Goal: Transaction & Acquisition: Purchase product/service

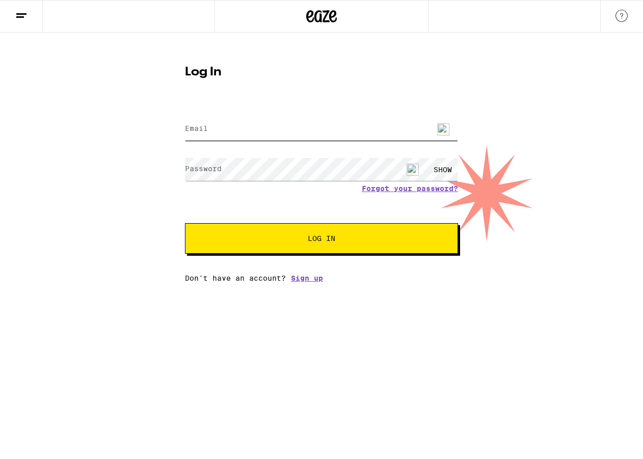
type input "[PERSON_NAME][EMAIL_ADDRESS][DOMAIN_NAME]"
click at [343, 246] on button "Log In" at bounding box center [321, 238] width 273 height 31
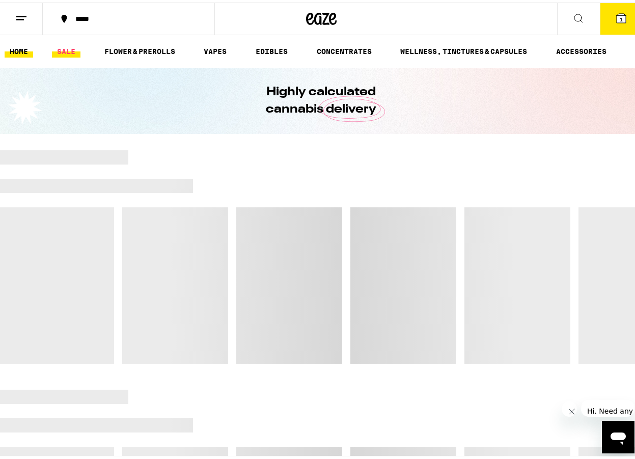
click at [69, 48] on link "SALE" at bounding box center [66, 49] width 29 height 12
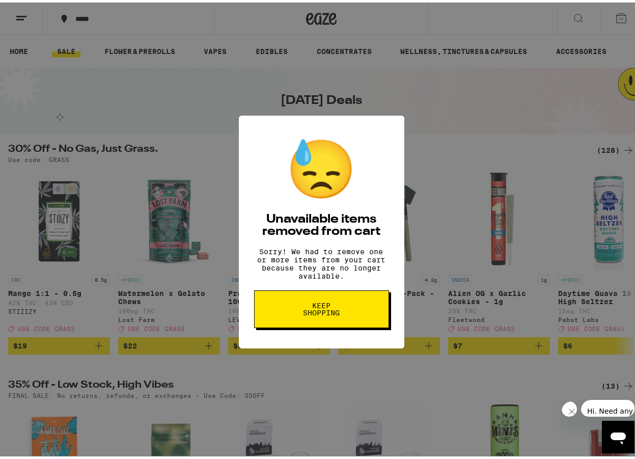
click at [321, 323] on button "Keep Shopping" at bounding box center [321, 307] width 135 height 38
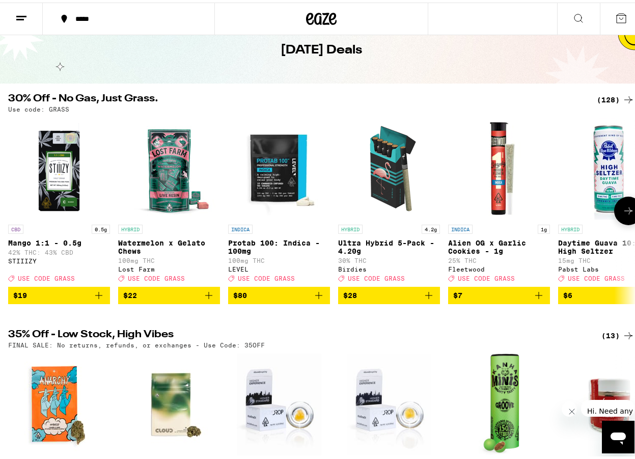
scroll to position [51, 0]
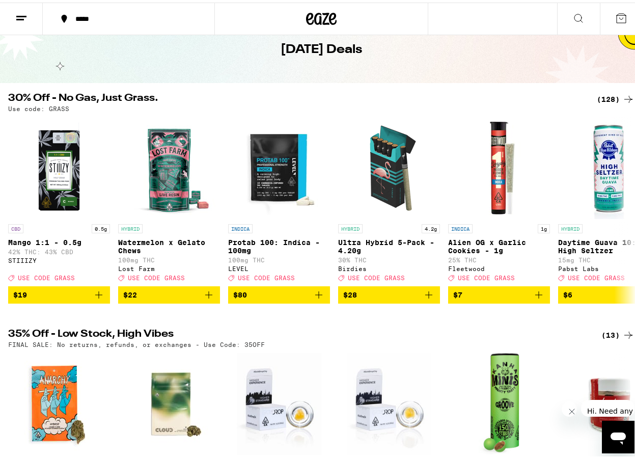
drag, startPoint x: 417, startPoint y: 339, endPoint x: 531, endPoint y: 336, distance: 113.6
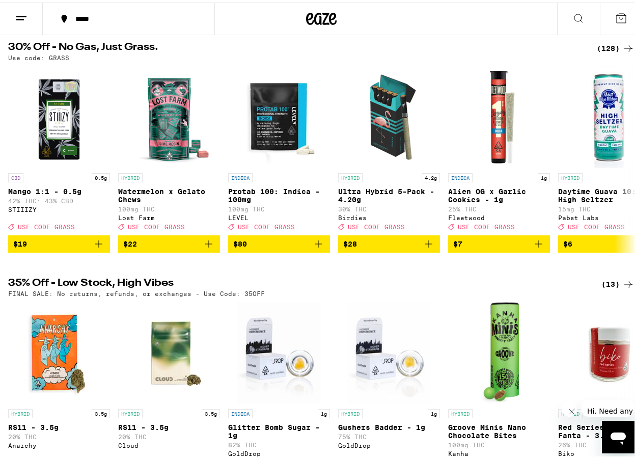
scroll to position [0, 0]
drag, startPoint x: 527, startPoint y: 302, endPoint x: 377, endPoint y: 283, distance: 151.9
click at [377, 283] on div "30% Off - No Gas, Just Grass. (128) Use code: GRASS CBD 0.5g Mango 1:1 - 0.5g 4…" at bounding box center [321, 356] width 643 height 633
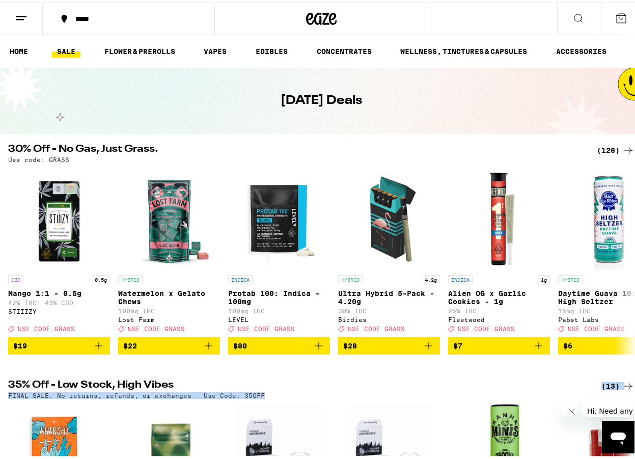
click at [597, 145] on div "(128)" at bounding box center [616, 148] width 38 height 12
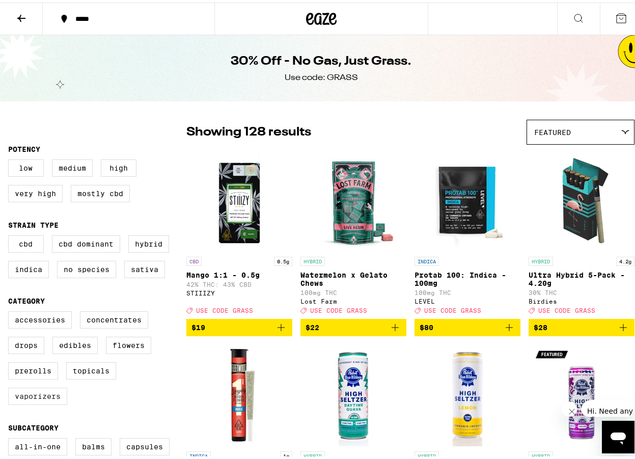
click at [42, 396] on label "Vaporizers" at bounding box center [37, 393] width 59 height 17
click at [11, 311] on input "Vaporizers" at bounding box center [10, 310] width 1 height 1
checkbox input "true"
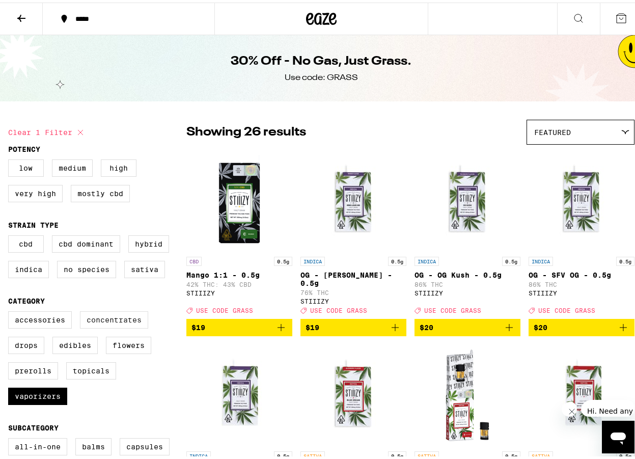
click at [108, 326] on label "Concentrates" at bounding box center [114, 317] width 68 height 17
click at [11, 311] on input "Concentrates" at bounding box center [10, 310] width 1 height 1
checkbox input "true"
click at [42, 194] on label "Very High" at bounding box center [35, 190] width 54 height 17
click at [11, 159] on input "Very High" at bounding box center [10, 158] width 1 height 1
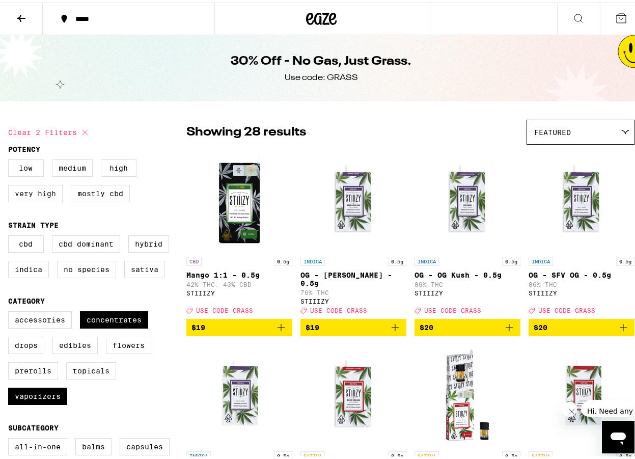
checkbox input "true"
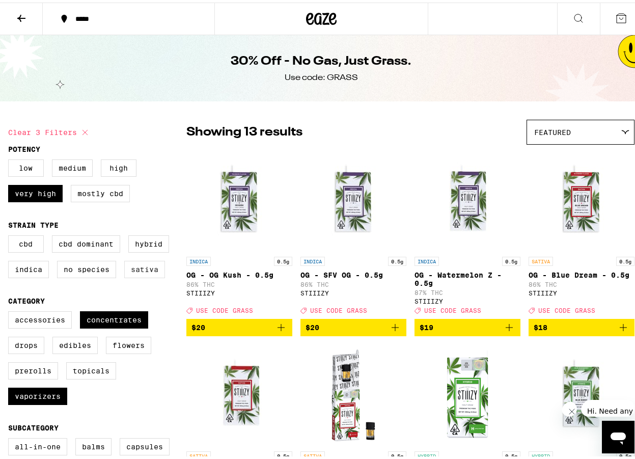
click at [137, 269] on label "Sativa" at bounding box center [144, 266] width 41 height 17
click at [11, 235] on input "Sativa" at bounding box center [10, 234] width 1 height 1
checkbox input "true"
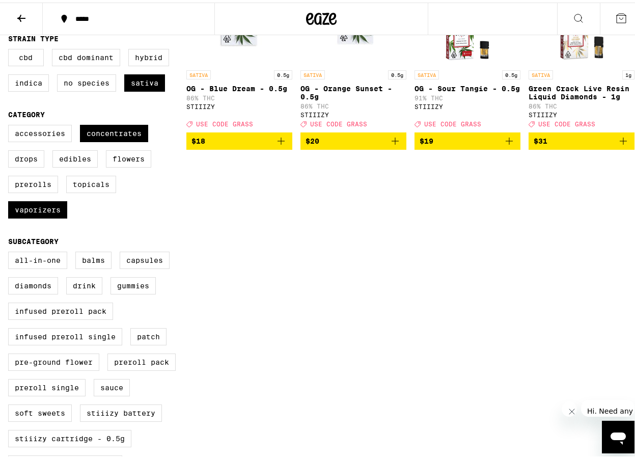
scroll to position [153, 0]
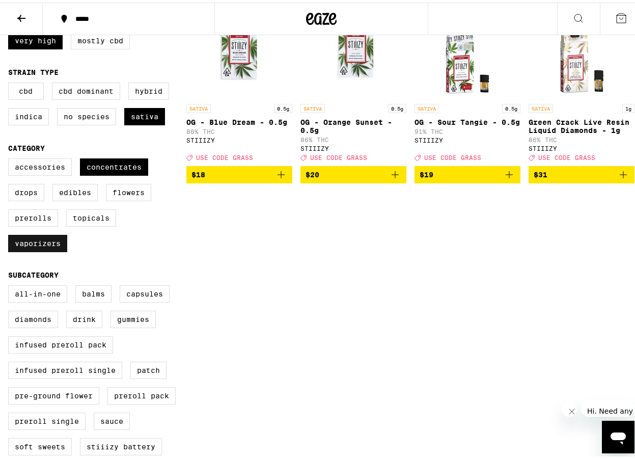
drag, startPoint x: 40, startPoint y: 247, endPoint x: 40, endPoint y: 255, distance: 8.2
click at [40, 249] on label "Vaporizers" at bounding box center [37, 240] width 59 height 17
click at [11, 158] on input "Vaporizers" at bounding box center [10, 157] width 1 height 1
checkbox input "false"
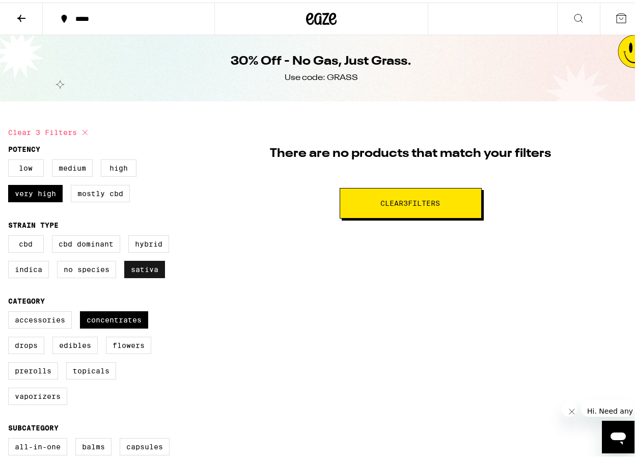
click at [142, 267] on label "Sativa" at bounding box center [144, 266] width 41 height 17
click at [11, 235] on input "Sativa" at bounding box center [10, 234] width 1 height 1
checkbox input "false"
click at [21, 190] on label "Very High" at bounding box center [35, 190] width 54 height 17
click at [11, 159] on input "Very High" at bounding box center [10, 158] width 1 height 1
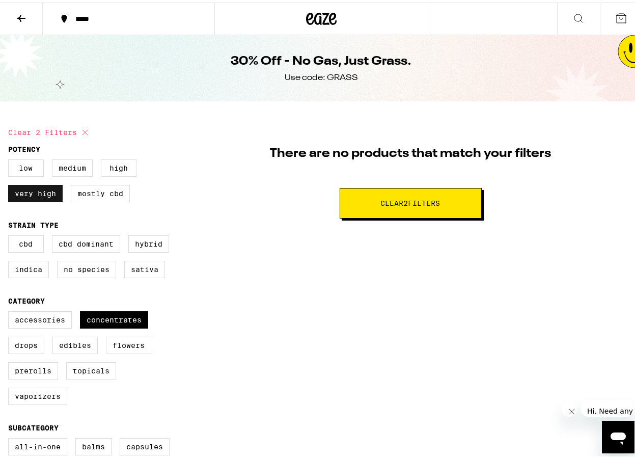
checkbox input "false"
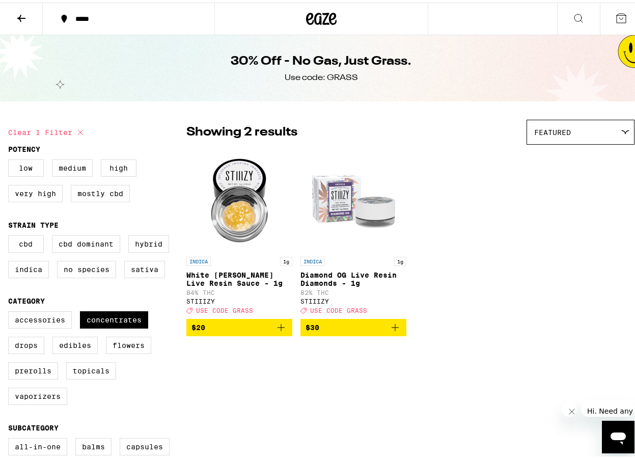
drag, startPoint x: 330, startPoint y: 283, endPoint x: 303, endPoint y: 365, distance: 86.8
click at [340, 331] on span "$30" at bounding box center [353, 325] width 96 height 12
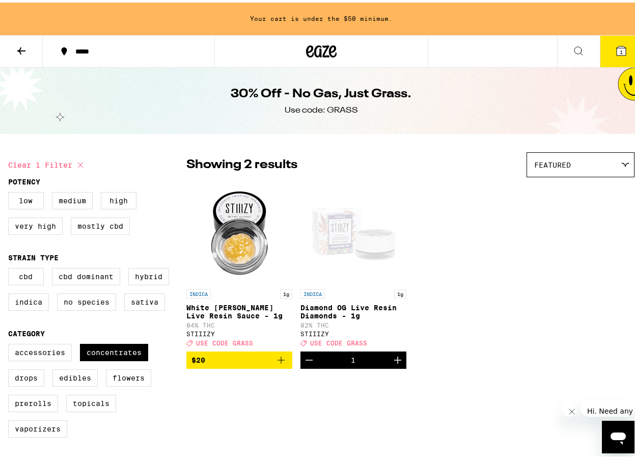
click at [282, 363] on icon "Add to bag" at bounding box center [281, 357] width 12 height 12
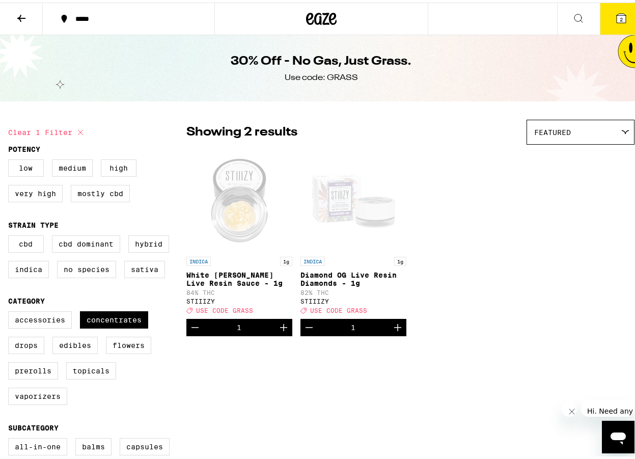
click at [442, 215] on div "INDICA 1g White Walker Live Resin Sauce - 1g 84% THC STIIIZY Deal Created with …" at bounding box center [410, 240] width 448 height 186
click at [438, 224] on div "INDICA 1g White Walker Live Resin Sauce - 1g 84% THC STIIIZY Deal Created with …" at bounding box center [410, 240] width 448 height 186
click at [78, 129] on icon at bounding box center [80, 130] width 12 height 12
checkbox input "false"
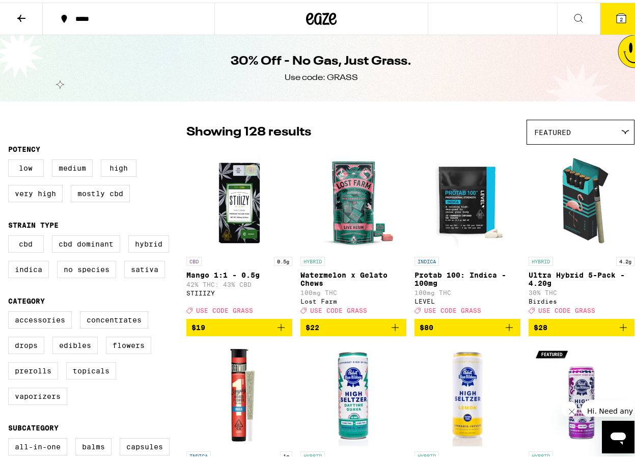
click at [15, 20] on icon at bounding box center [21, 16] width 12 height 12
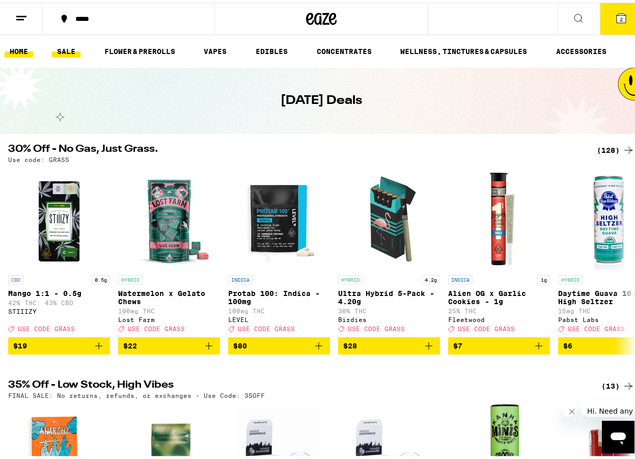
click at [13, 47] on link "HOME" at bounding box center [19, 49] width 29 height 12
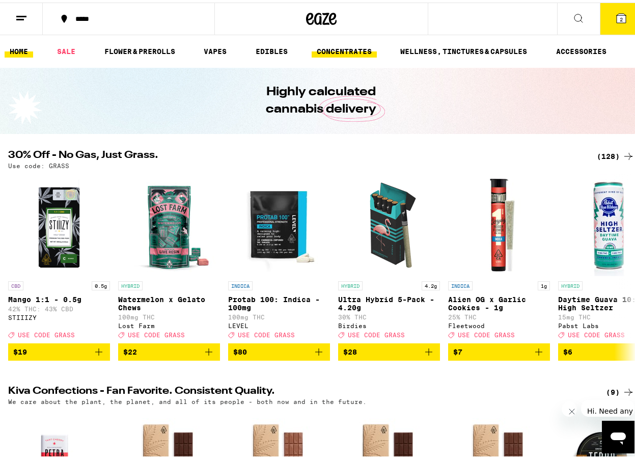
click at [317, 53] on link "CONCENTRATES" at bounding box center [344, 49] width 65 height 12
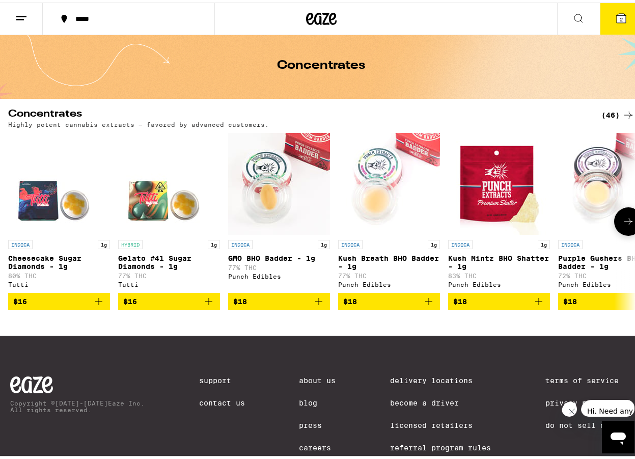
scroll to position [31, 0]
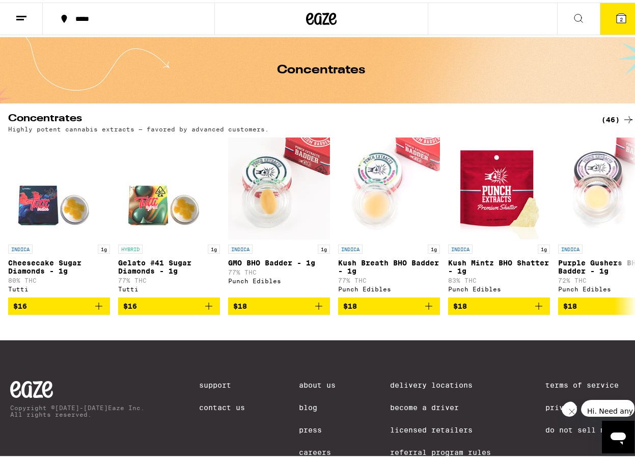
click at [613, 100] on div "Concentrates" at bounding box center [321, 68] width 643 height 66
click at [596, 110] on div "***** ***** 2 Checkout $ 50 2 HOME SALE FLOWER & PREROLLS VAPES EDIBLES CONCENT…" at bounding box center [321, 233] width 643 height 529
click at [602, 111] on div "(46)" at bounding box center [617, 117] width 33 height 12
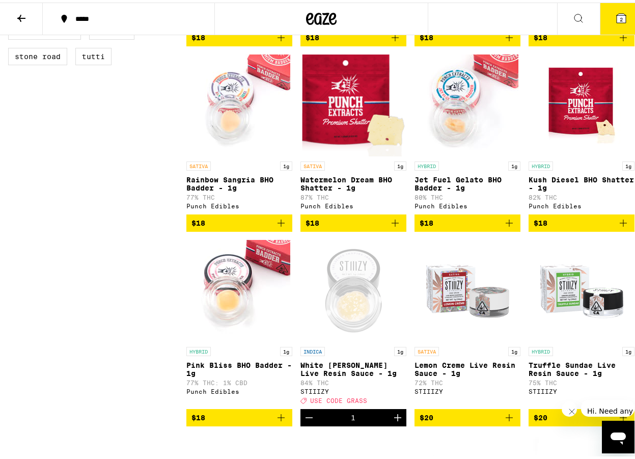
scroll to position [611, 0]
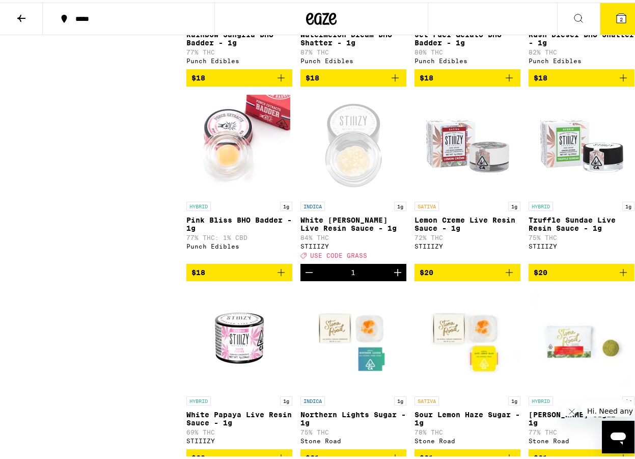
click at [506, 276] on icon "Add to bag" at bounding box center [509, 270] width 12 height 12
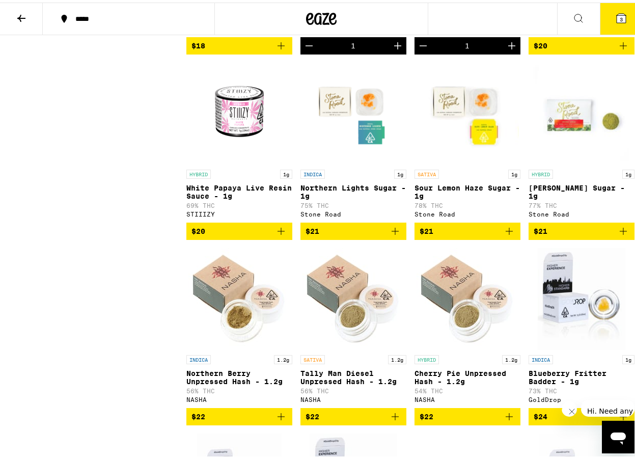
scroll to position [916, 0]
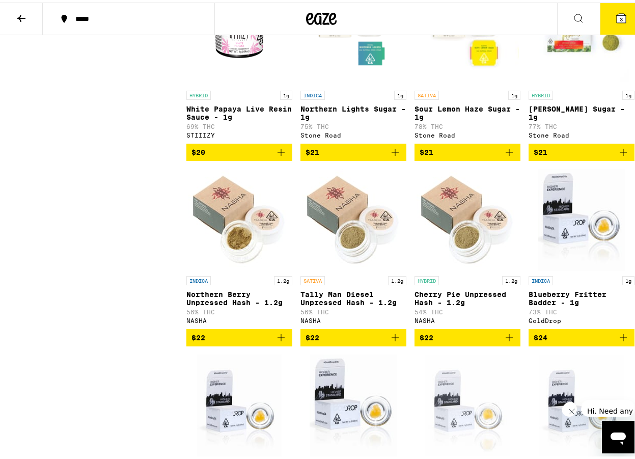
drag, startPoint x: 253, startPoint y: 342, endPoint x: 161, endPoint y: 328, distance: 92.6
drag, startPoint x: 161, startPoint y: 328, endPoint x: 72, endPoint y: 289, distance: 97.5
click at [72, 289] on div "Sale View Sale Items Only Potency Low Medium High Very High Strain Type Hybrid …" at bounding box center [97, 341] width 178 height 2281
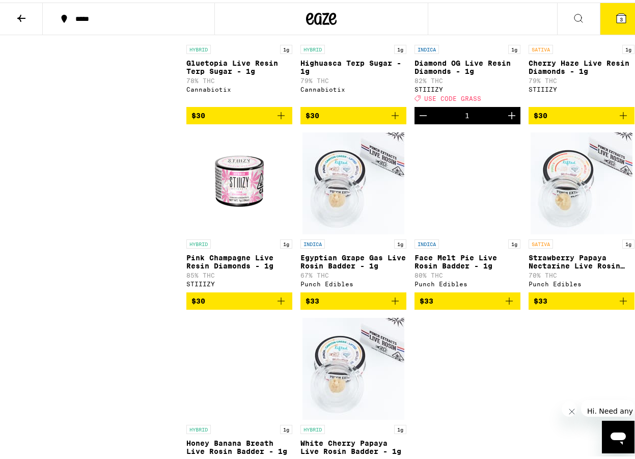
scroll to position [1884, 0]
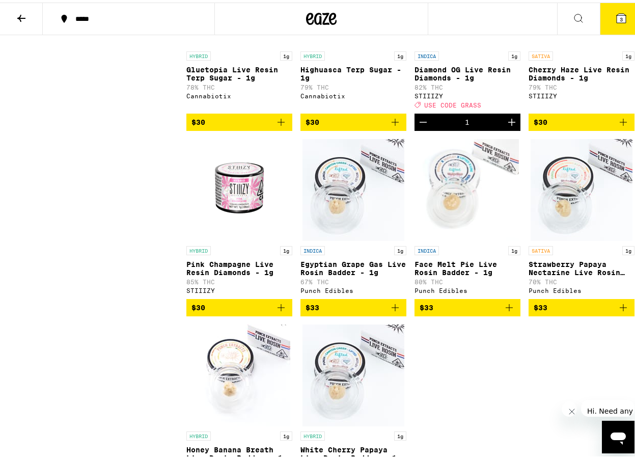
click at [617, 126] on icon "Add to bag" at bounding box center [623, 120] width 12 height 12
click at [258, 311] on span "$30" at bounding box center [239, 305] width 96 height 12
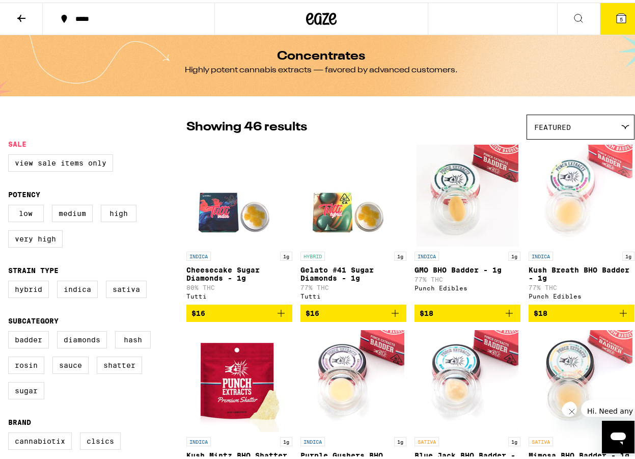
scroll to position [0, 0]
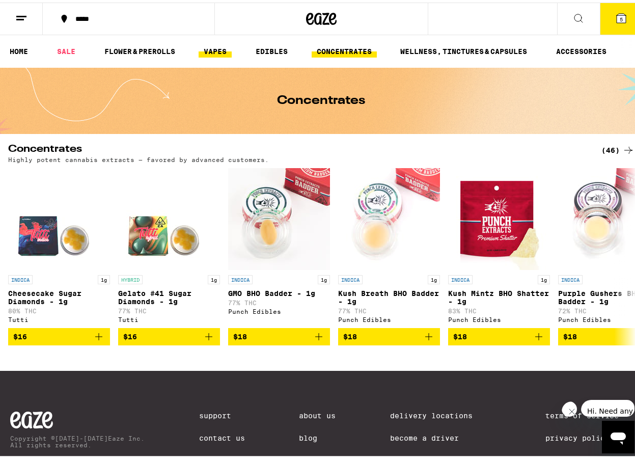
click at [201, 48] on link "VAPES" at bounding box center [215, 49] width 33 height 12
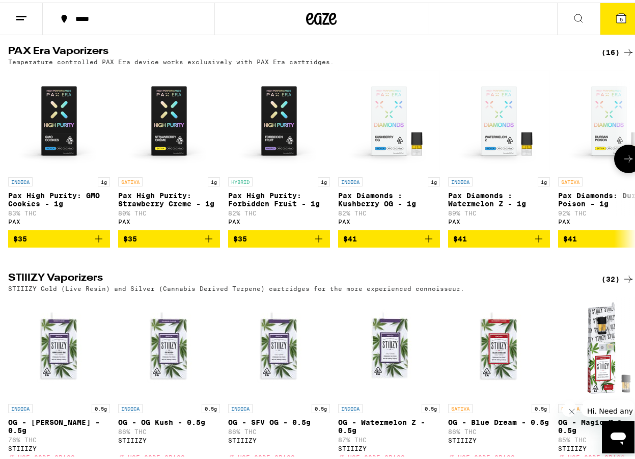
scroll to position [611, 0]
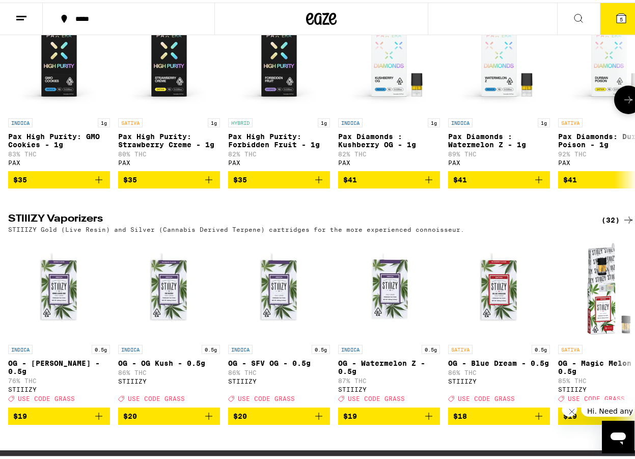
click at [625, 103] on icon at bounding box center [628, 97] width 12 height 12
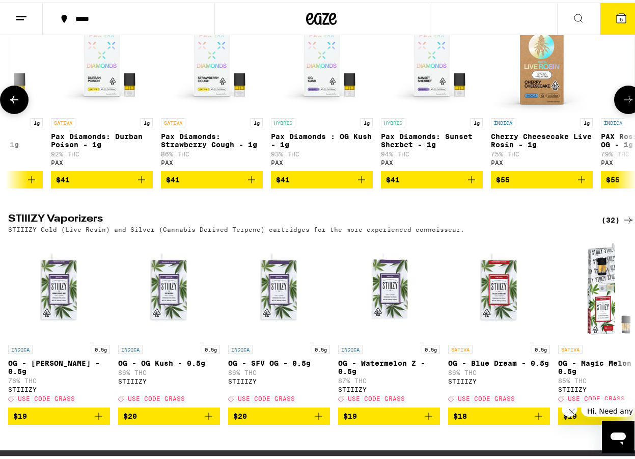
scroll to position [0, 508]
click at [626, 103] on icon at bounding box center [628, 97] width 12 height 12
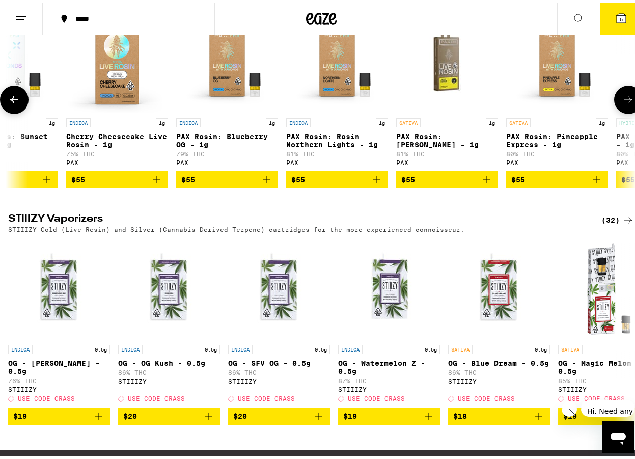
scroll to position [0, 1015]
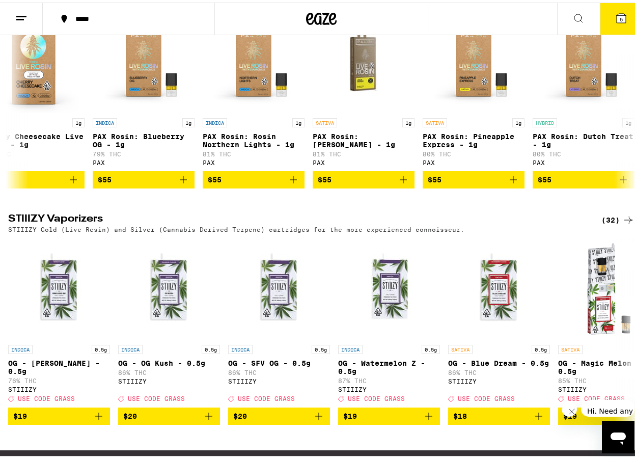
drag, startPoint x: 626, startPoint y: 114, endPoint x: 484, endPoint y: 237, distance: 187.3
click at [484, 224] on h2 "STIIIZY Vaporizers" at bounding box center [296, 217] width 576 height 12
click at [406, 183] on icon "Add to bag" at bounding box center [403, 177] width 12 height 12
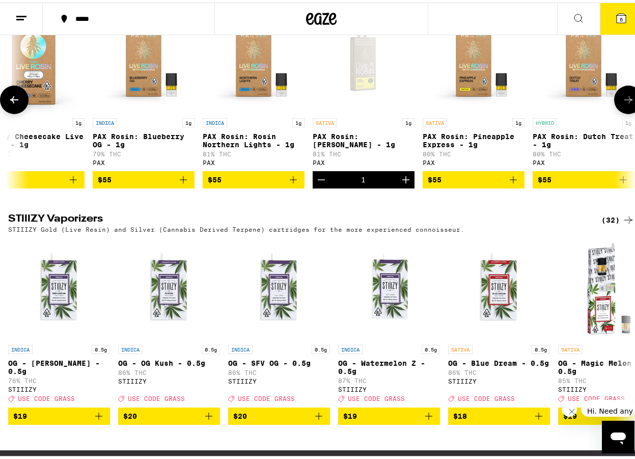
drag, startPoint x: 585, startPoint y: 126, endPoint x: 619, endPoint y: 111, distance: 36.2
click at [622, 103] on icon at bounding box center [628, 97] width 12 height 12
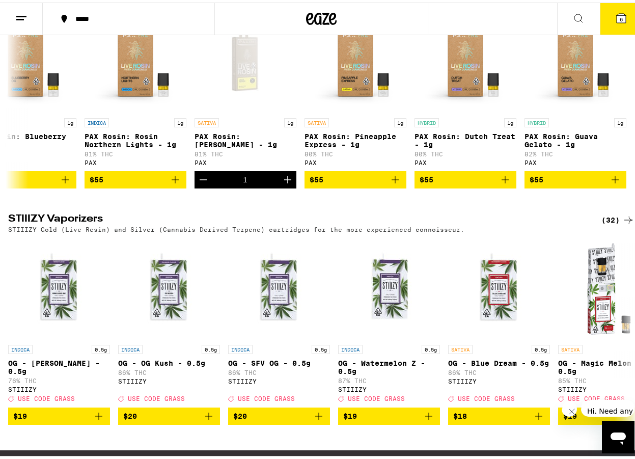
scroll to position [0, 1141]
click at [13, 103] on icon at bounding box center [14, 97] width 12 height 12
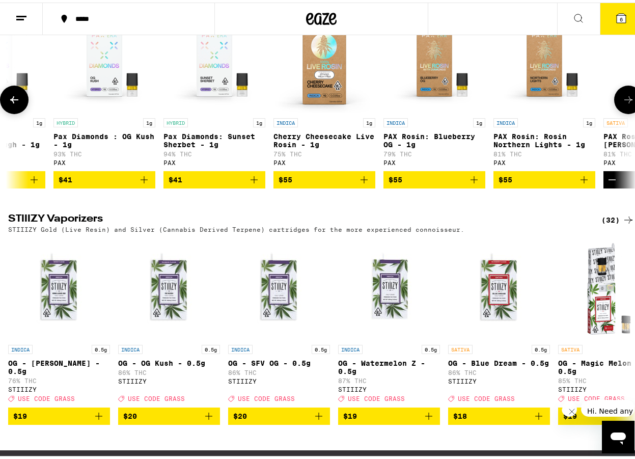
scroll to position [0, 633]
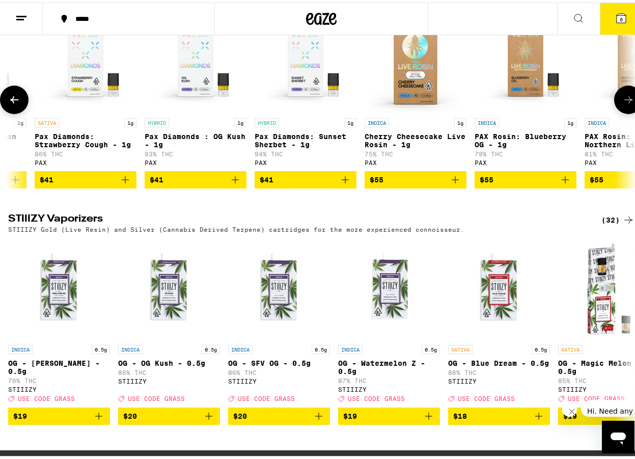
click at [14, 111] on button at bounding box center [14, 97] width 29 height 29
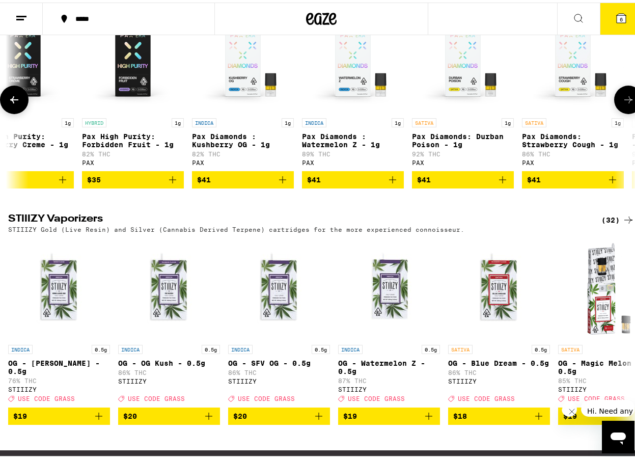
scroll to position [0, 126]
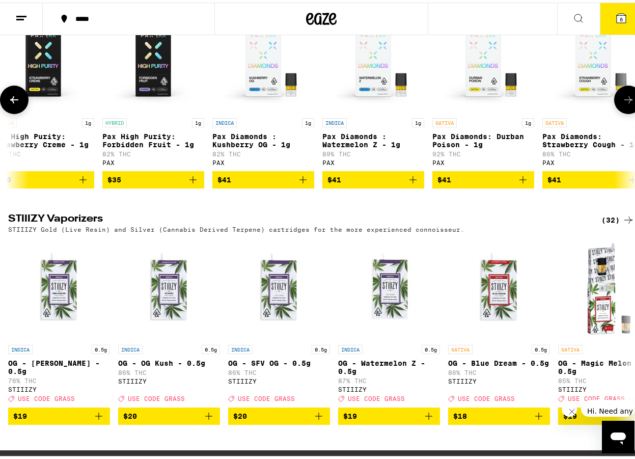
click at [582, 183] on span "$41" at bounding box center [593, 177] width 92 height 12
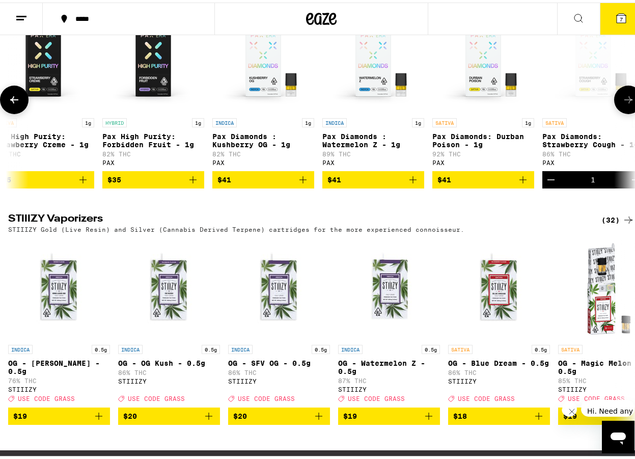
click at [9, 103] on icon at bounding box center [14, 97] width 12 height 12
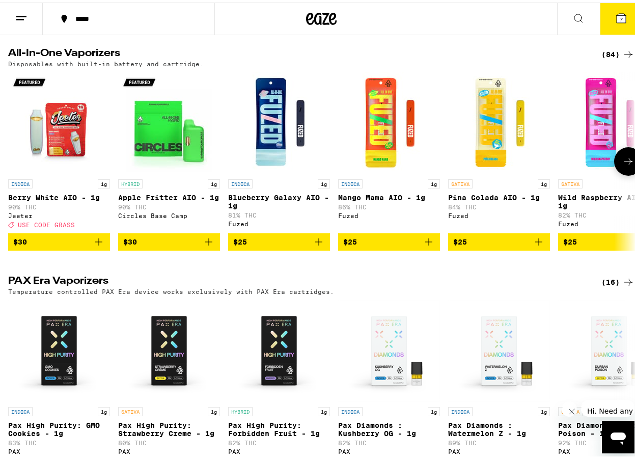
scroll to position [235, 0]
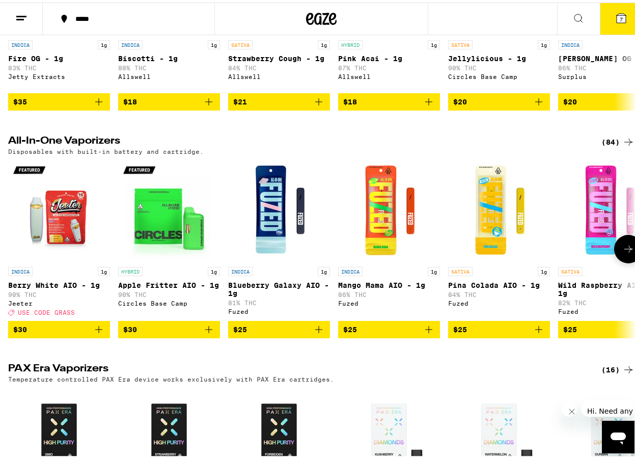
click at [620, 261] on button at bounding box center [628, 246] width 29 height 29
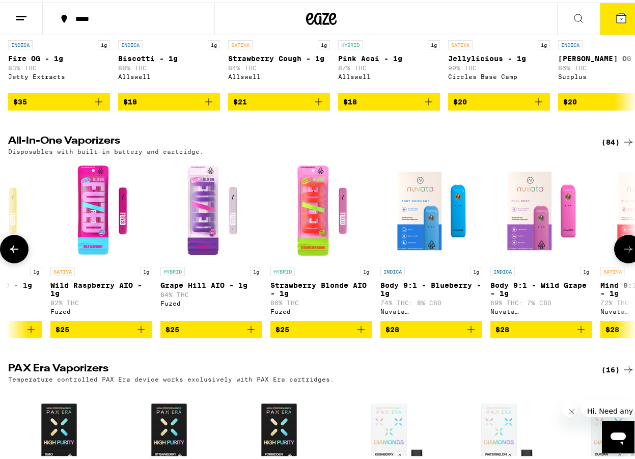
click at [620, 261] on button at bounding box center [628, 246] width 29 height 29
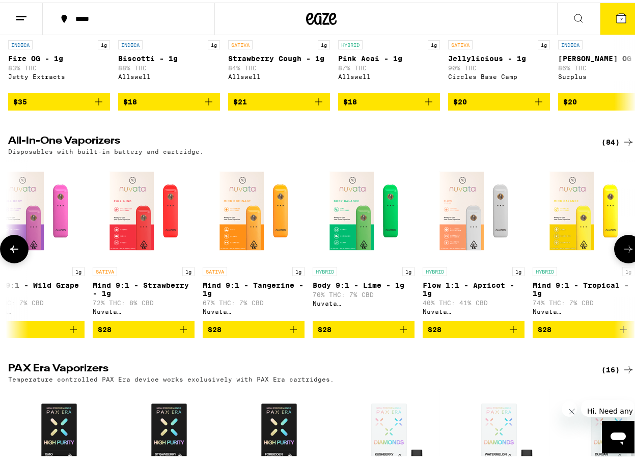
click at [620, 261] on button at bounding box center [628, 246] width 29 height 29
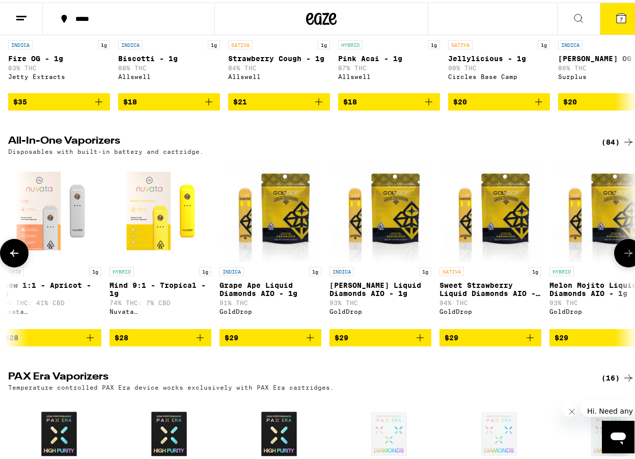
scroll to position [0, 1523]
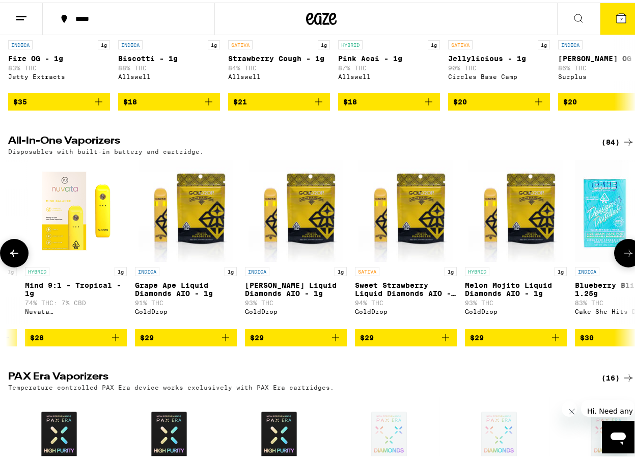
click at [622, 257] on icon at bounding box center [628, 250] width 12 height 12
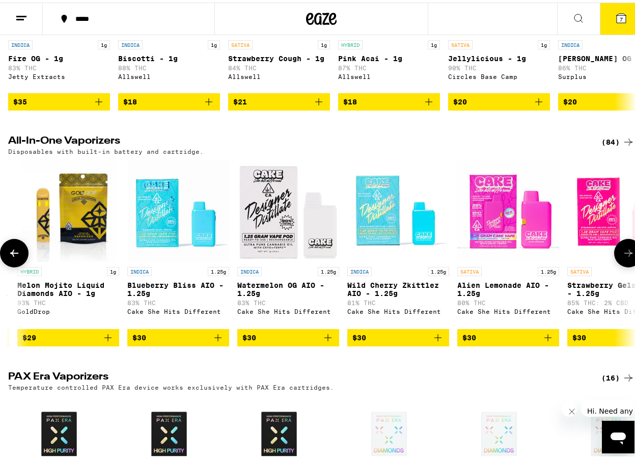
scroll to position [0, 2030]
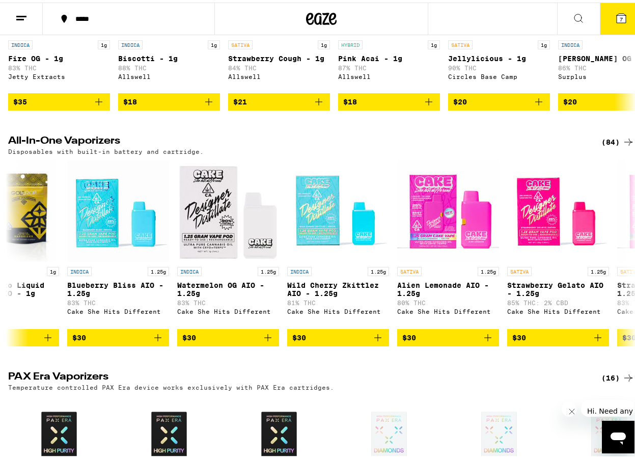
drag, startPoint x: 620, startPoint y: 268, endPoint x: 519, endPoint y: 377, distance: 148.4
click at [522, 377] on div "Vape Cartridges (68) 0.5g & 1g oil cartridges, Use with any 510-compatible batt…" at bounding box center [321, 450] width 643 height 1086
click at [605, 259] on img "Open page for Strawberry Gelato AIO - 1.25g from Cake She Hits Different" at bounding box center [558, 208] width 102 height 102
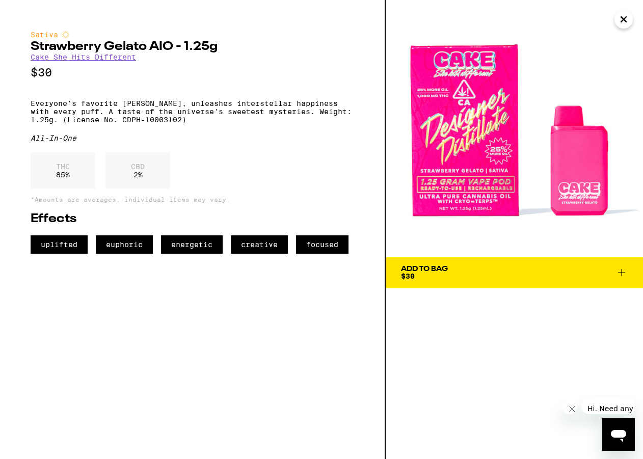
click at [624, 18] on icon "Close" at bounding box center [623, 19] width 12 height 15
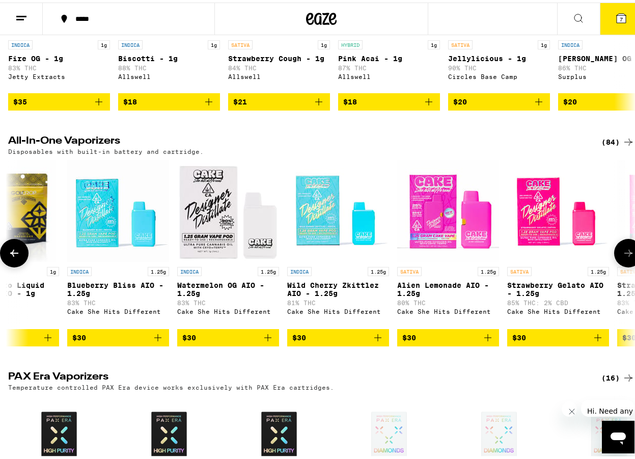
click at [622, 257] on icon at bounding box center [628, 250] width 12 height 12
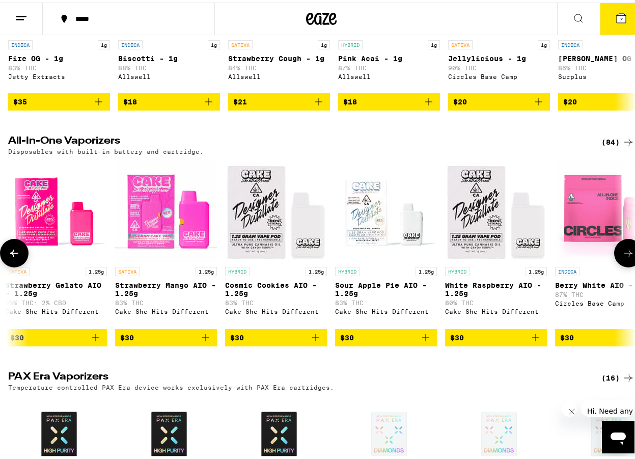
scroll to position [0, 2538]
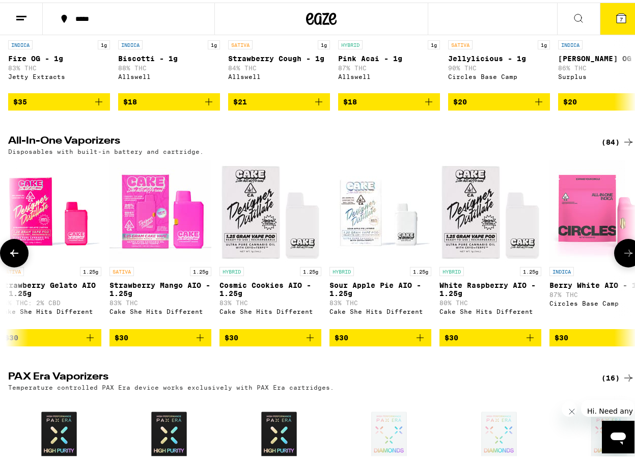
click at [622, 257] on icon at bounding box center [628, 250] width 12 height 12
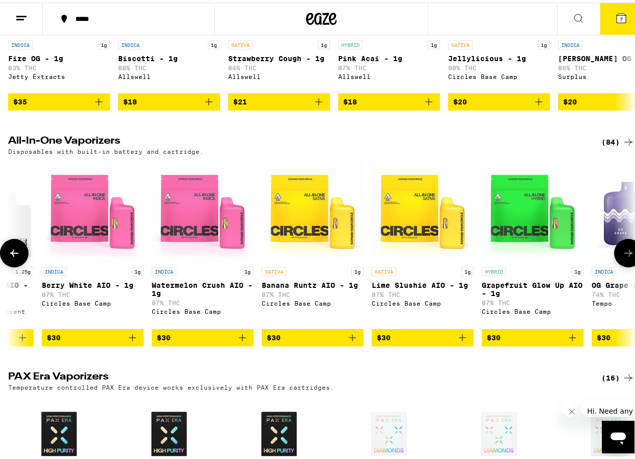
click at [622, 257] on icon at bounding box center [628, 250] width 12 height 12
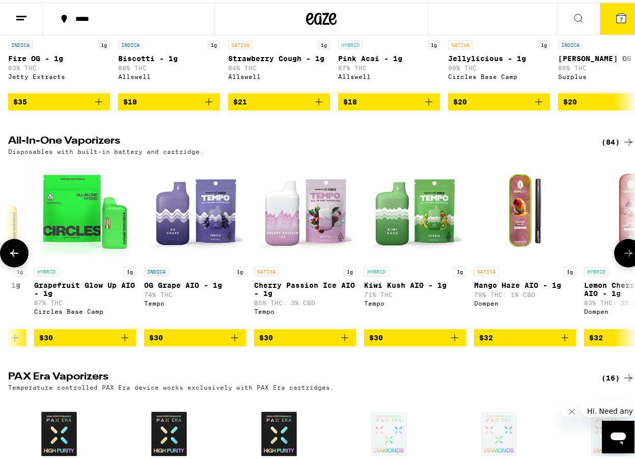
scroll to position [0, 3553]
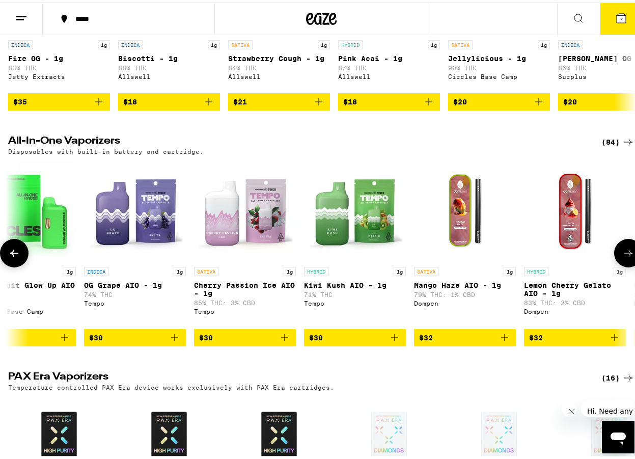
click at [624, 254] on icon at bounding box center [628, 250] width 8 height 7
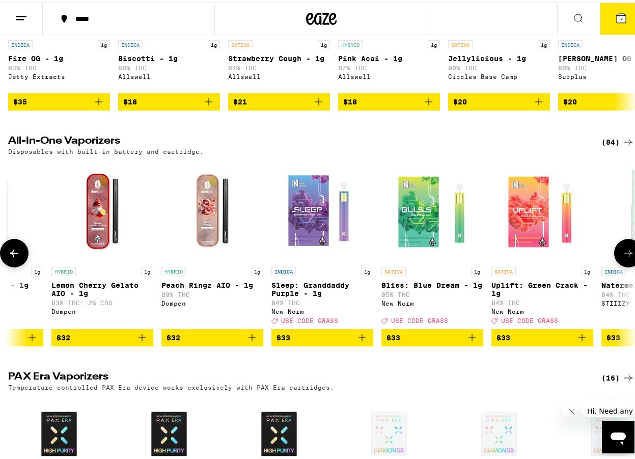
scroll to position [0, 4061]
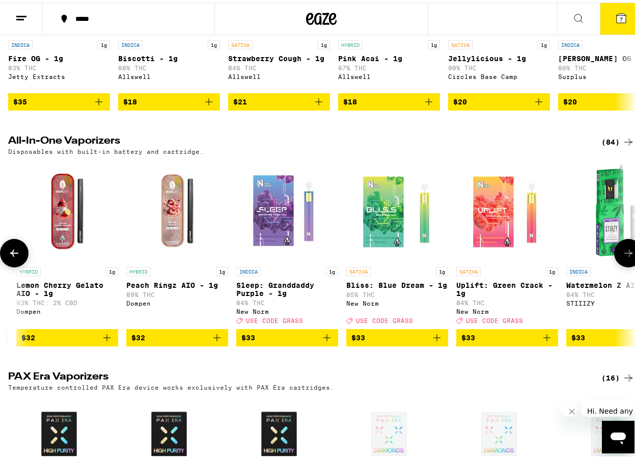
click at [624, 254] on icon at bounding box center [628, 250] width 8 height 7
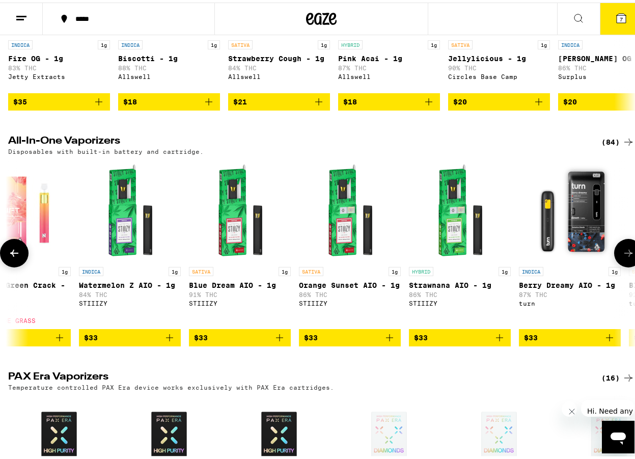
scroll to position [0, 4568]
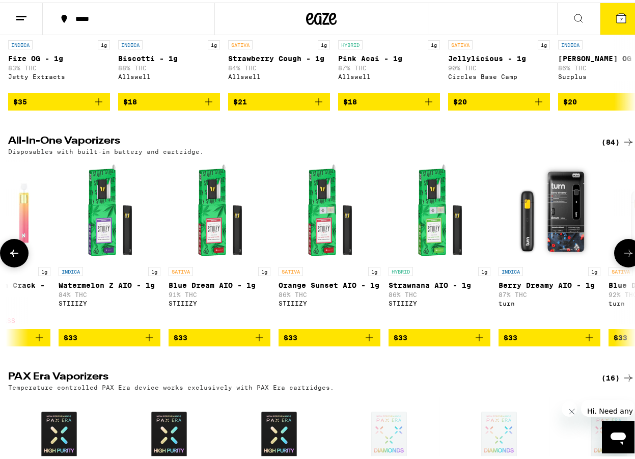
click at [624, 254] on icon at bounding box center [628, 250] width 8 height 7
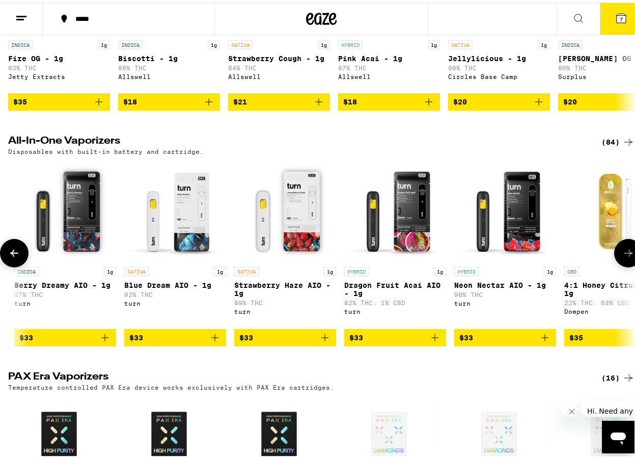
scroll to position [0, 5076]
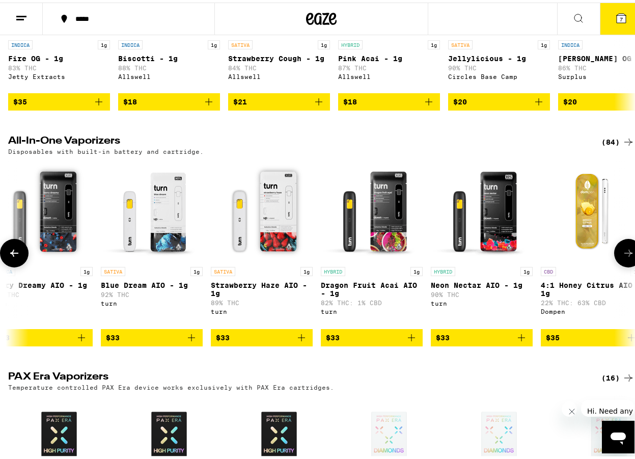
click at [624, 254] on icon at bounding box center [628, 250] width 8 height 7
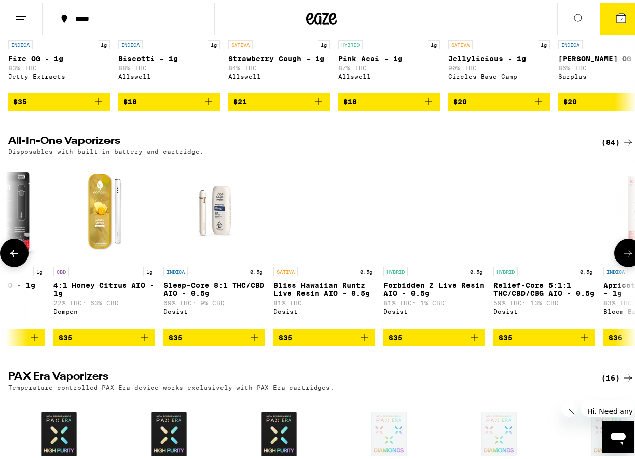
scroll to position [0, 5583]
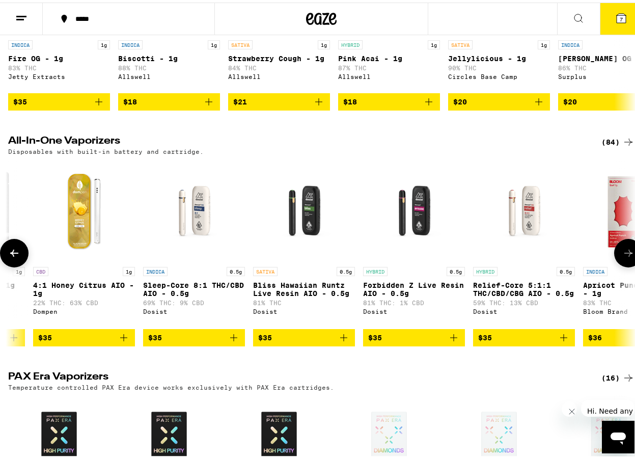
click at [624, 254] on icon at bounding box center [628, 250] width 8 height 7
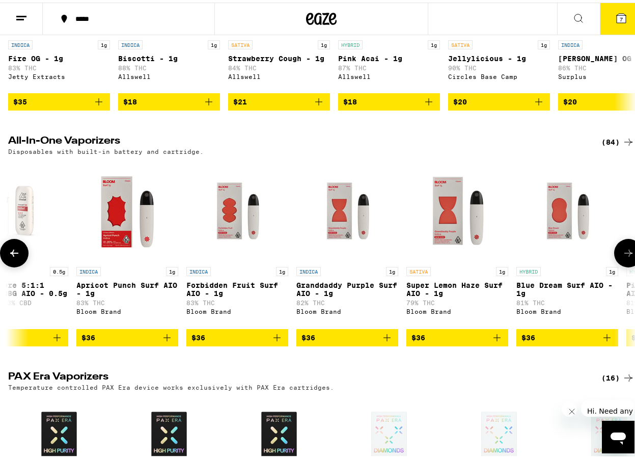
scroll to position [0, 6091]
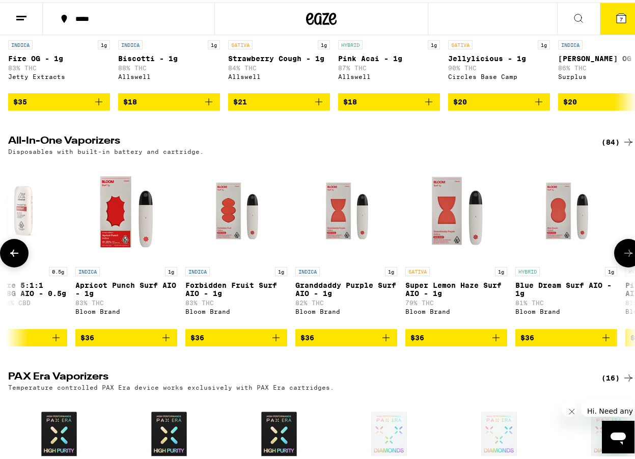
click at [623, 257] on icon at bounding box center [628, 250] width 12 height 12
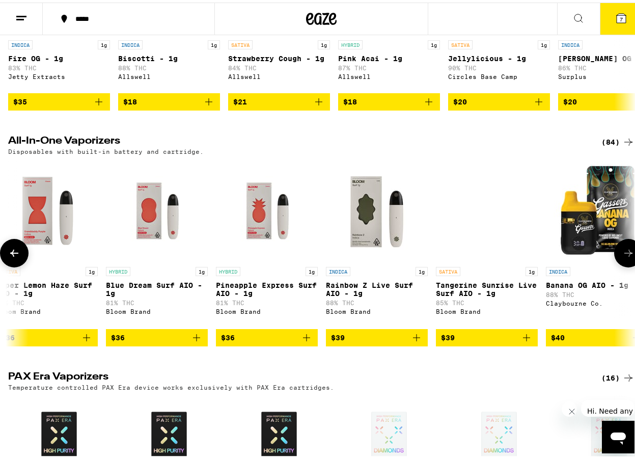
scroll to position [0, 6599]
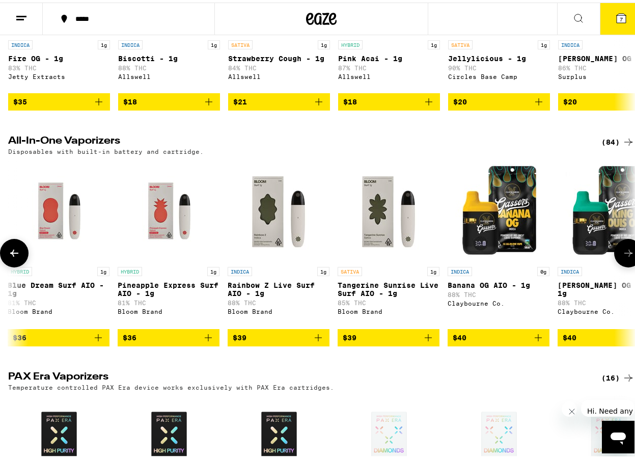
click at [623, 257] on icon at bounding box center [628, 250] width 12 height 12
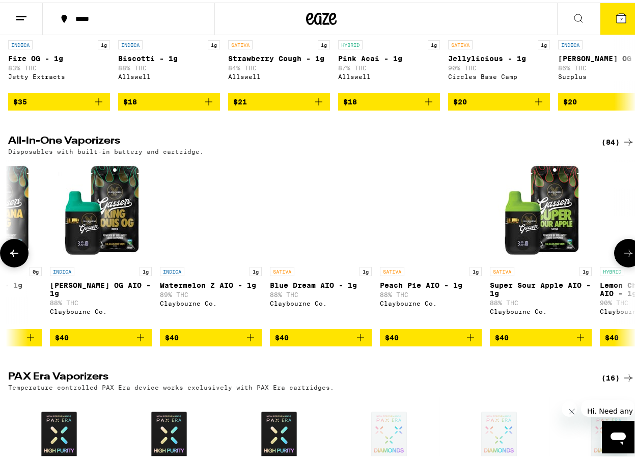
click at [623, 257] on icon at bounding box center [628, 250] width 12 height 12
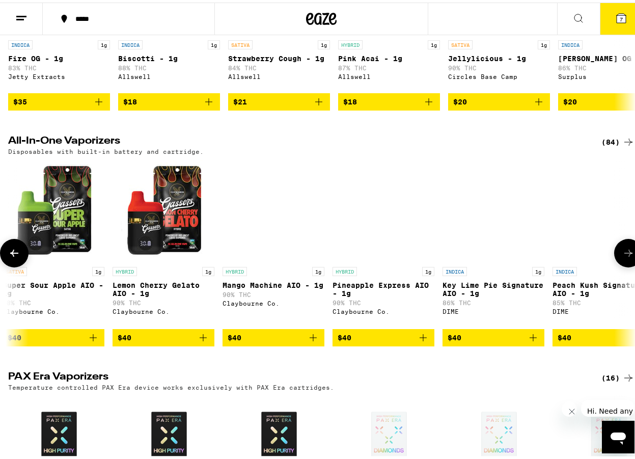
scroll to position [0, 7614]
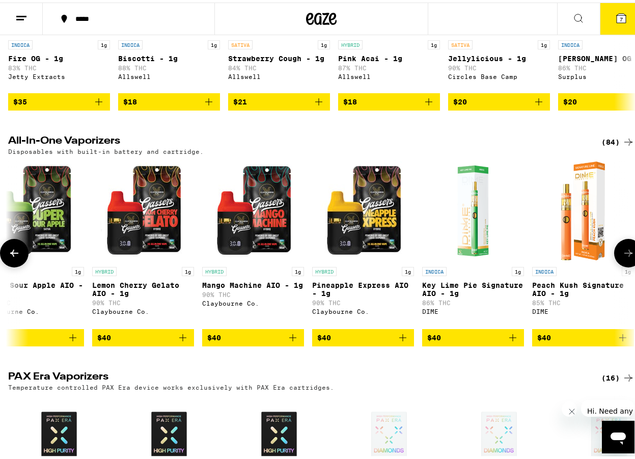
click at [623, 257] on icon at bounding box center [628, 250] width 12 height 12
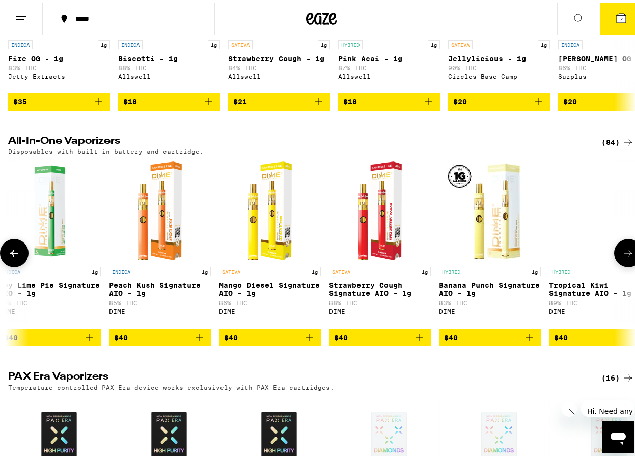
scroll to position [0, 8121]
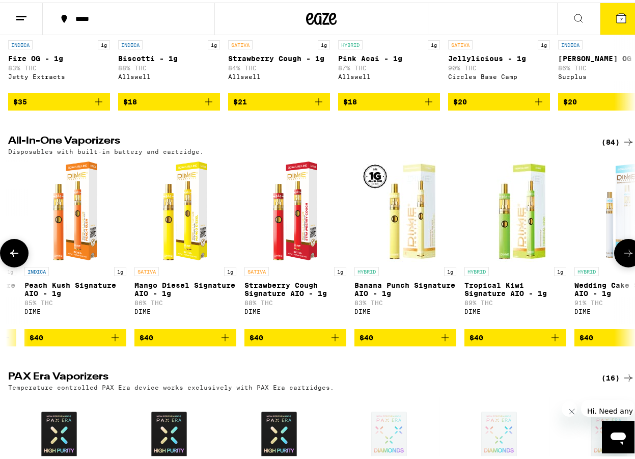
click at [623, 257] on icon at bounding box center [628, 250] width 12 height 12
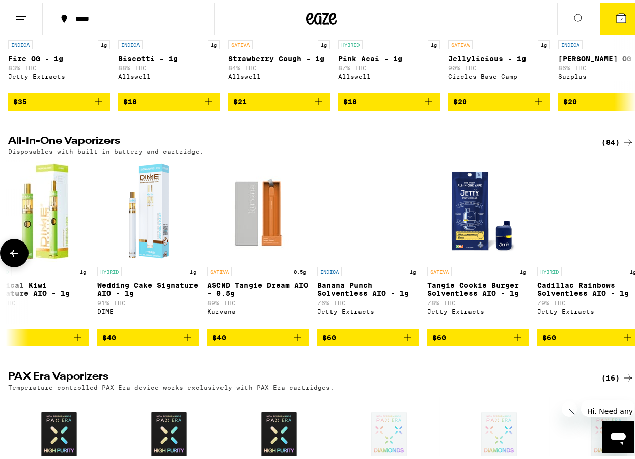
scroll to position [0, 8619]
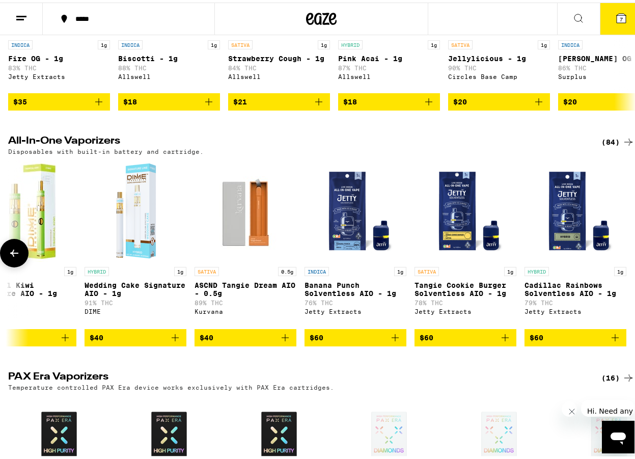
click at [620, 287] on div "INDICA 1g Berry White AIO - 1g 90% THC Jeeter Deal Created with Sketch. USE COD…" at bounding box center [321, 250] width 643 height 186
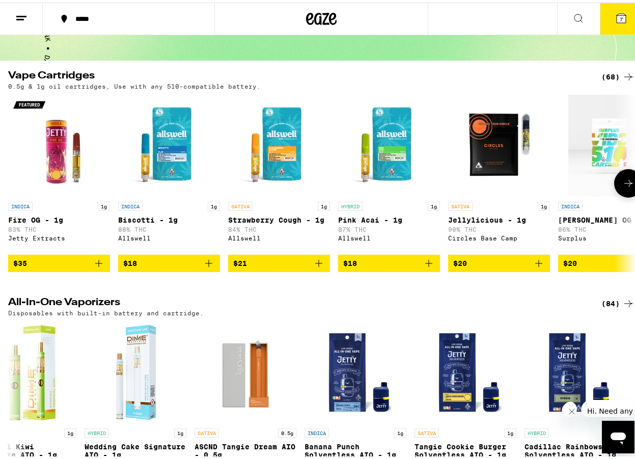
scroll to position [31, 0]
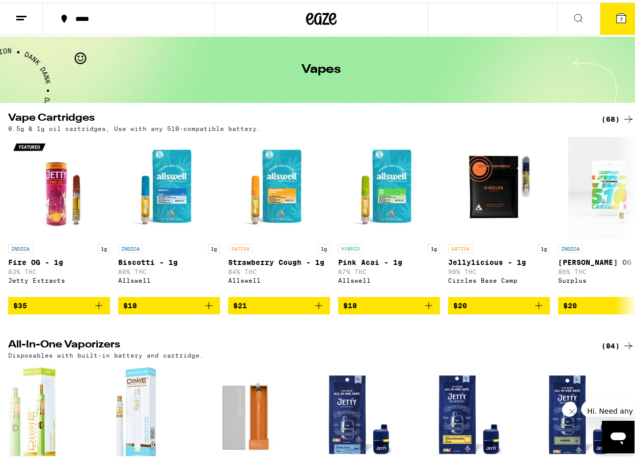
click at [604, 111] on div "(68)" at bounding box center [617, 116] width 33 height 12
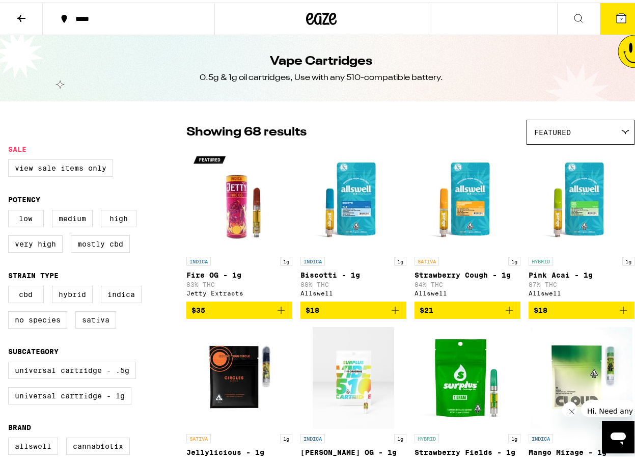
click at [28, 236] on div "Low Medium High Very High Mostly CBD" at bounding box center [97, 232] width 178 height 51
click at [30, 238] on label "Very High" at bounding box center [35, 241] width 54 height 17
click at [11, 209] on input "Very High" at bounding box center [10, 209] width 1 height 1
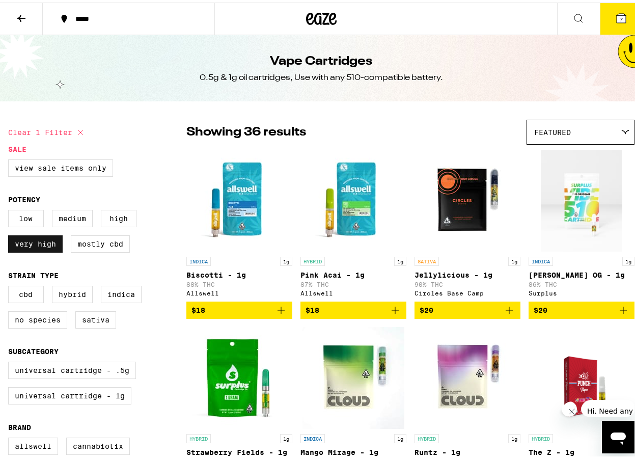
click at [32, 242] on label "Very High" at bounding box center [35, 241] width 54 height 17
click at [11, 209] on input "Very High" at bounding box center [10, 209] width 1 height 1
checkbox input "false"
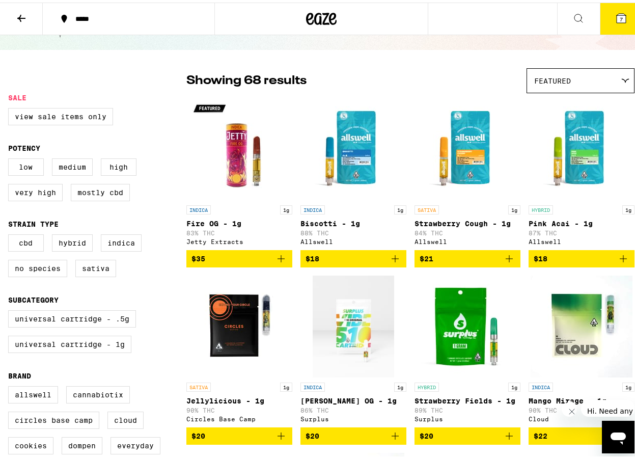
scroll to position [51, 0]
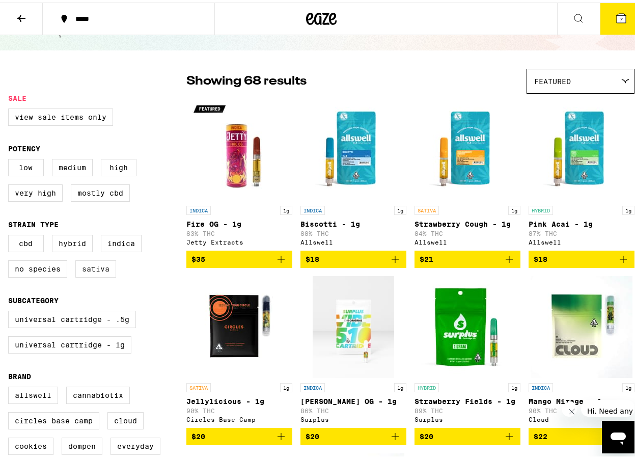
click at [95, 273] on label "Sativa" at bounding box center [95, 266] width 41 height 17
click at [11, 234] on input "Sativa" at bounding box center [10, 234] width 1 height 1
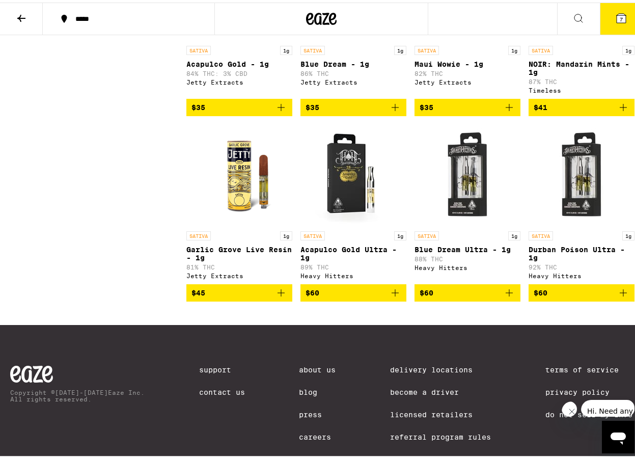
scroll to position [764, 0]
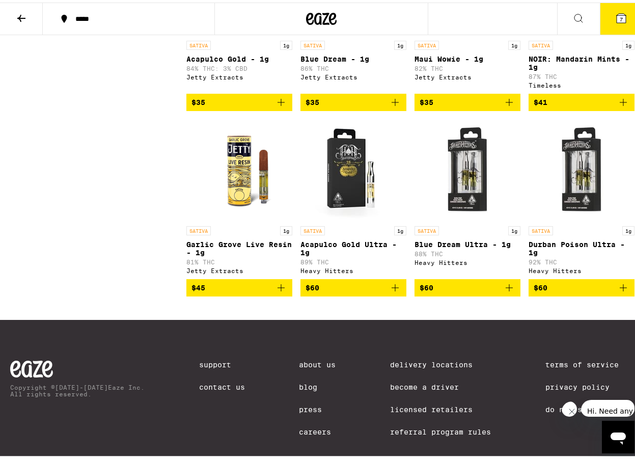
click at [259, 291] on span "$45" at bounding box center [239, 285] width 96 height 12
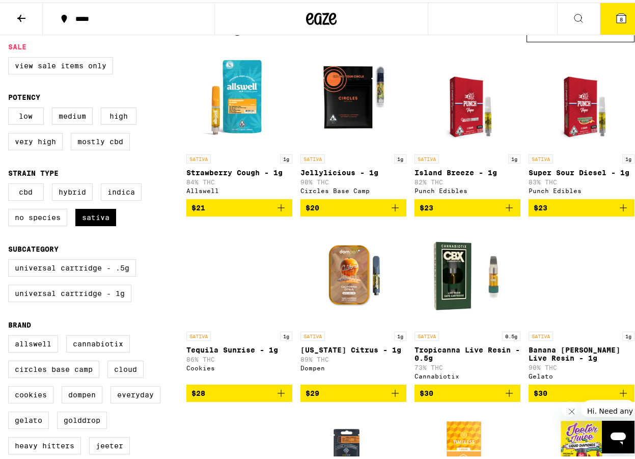
scroll to position [102, 0]
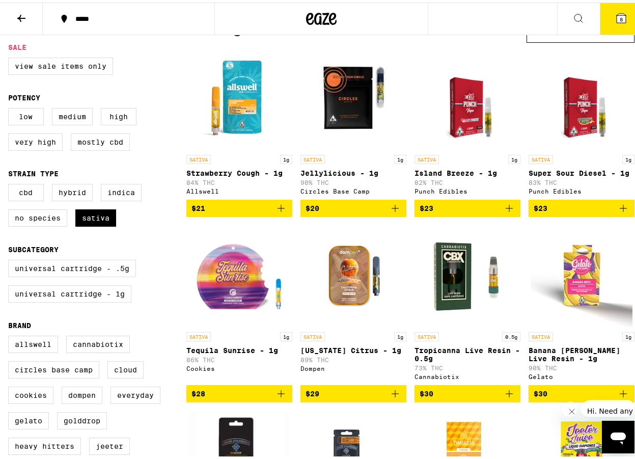
click at [483, 295] on img "Open page for Tropicanna Live Resin - 0.5g from Cannabiotix" at bounding box center [467, 273] width 102 height 102
click at [436, 397] on span "$30" at bounding box center [468, 391] width 96 height 12
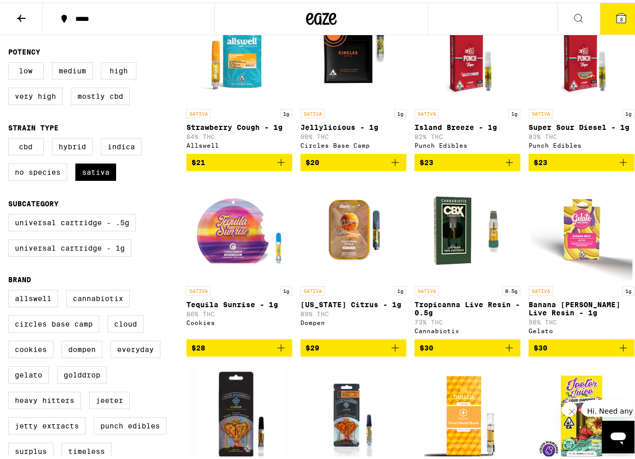
scroll to position [153, 0]
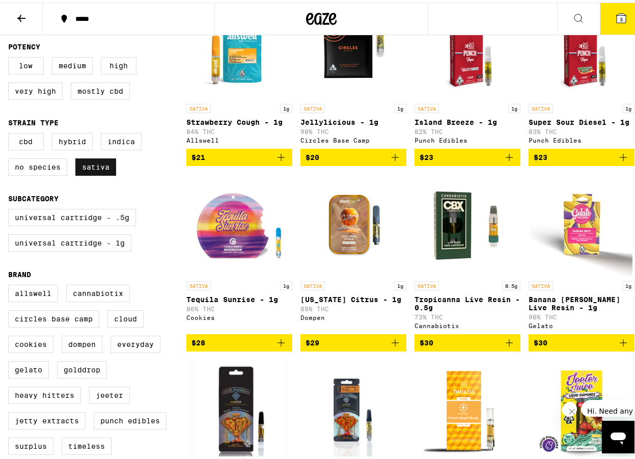
click at [100, 164] on label "Sativa" at bounding box center [95, 164] width 41 height 17
click at [11, 132] on input "Sativa" at bounding box center [10, 132] width 1 height 1
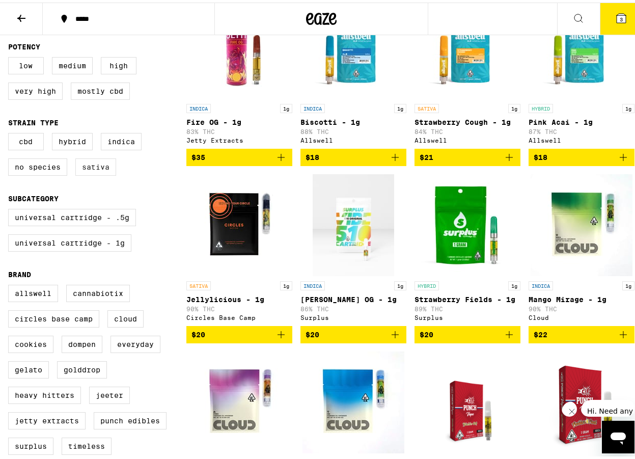
click at [105, 165] on label "Sativa" at bounding box center [95, 164] width 41 height 17
click at [11, 132] on input "Sativa" at bounding box center [10, 132] width 1 height 1
checkbox input "true"
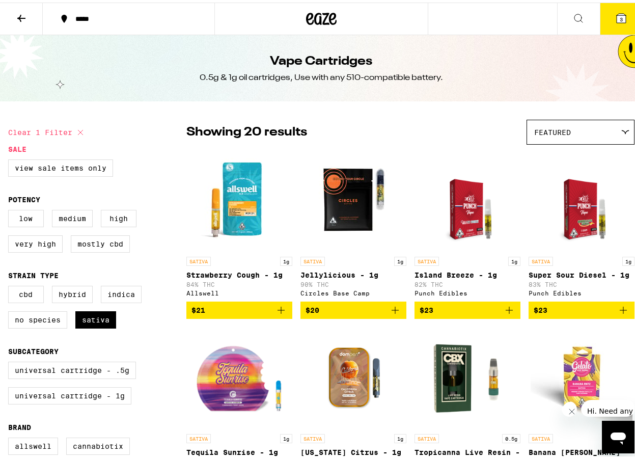
click at [339, 51] on h1 "Vape Cartridges" at bounding box center [321, 58] width 102 height 17
click at [329, 16] on icon at bounding box center [333, 16] width 8 height 12
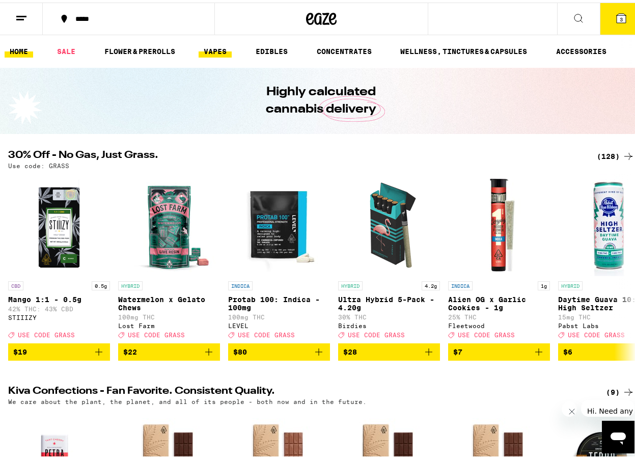
click at [228, 45] on link "VAPES" at bounding box center [215, 49] width 33 height 12
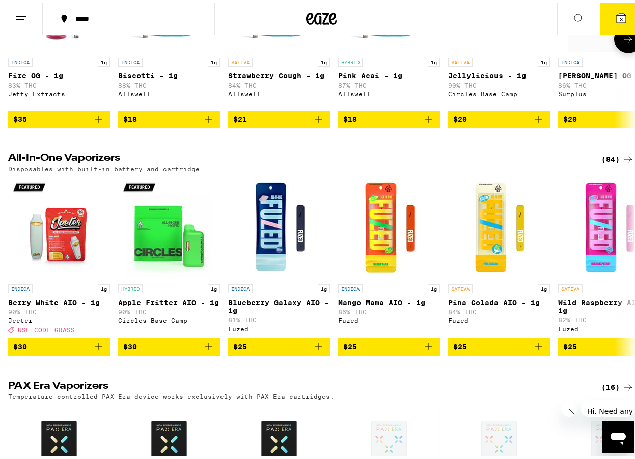
scroll to position [255, 0]
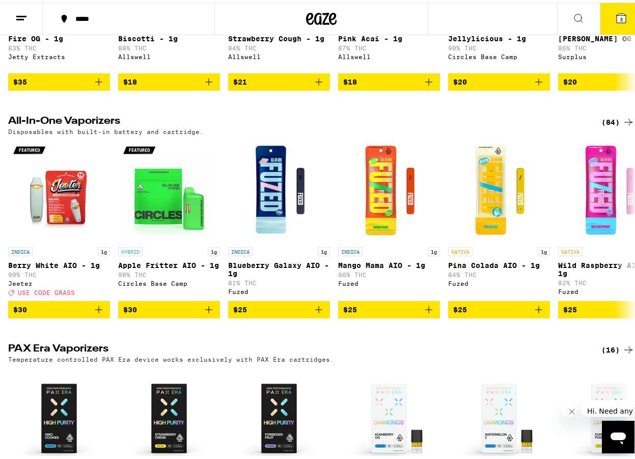
click at [601, 126] on div "(84)" at bounding box center [617, 120] width 33 height 12
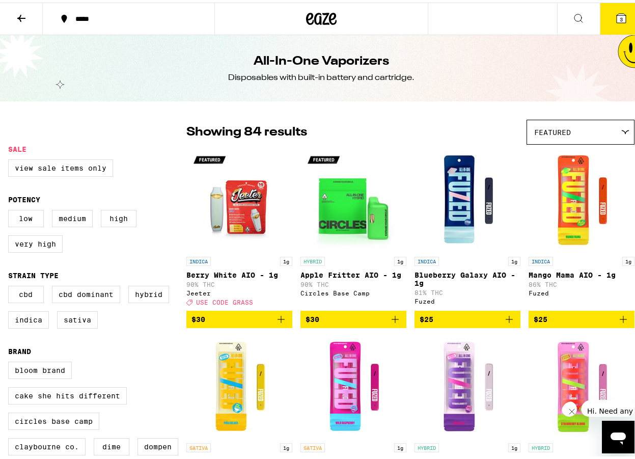
click at [67, 245] on div "Low Medium High Very High" at bounding box center [97, 232] width 178 height 51
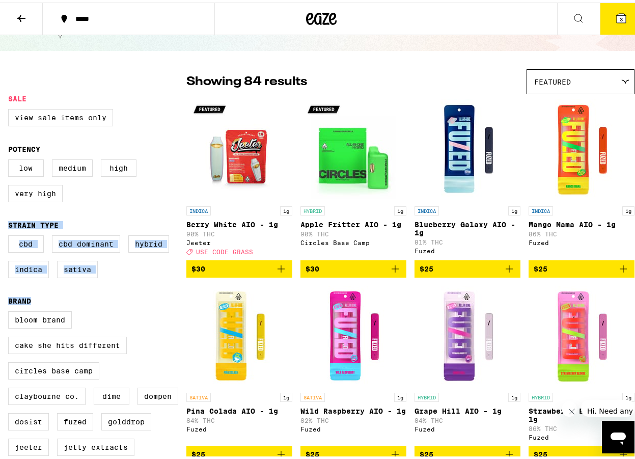
scroll to position [51, 0]
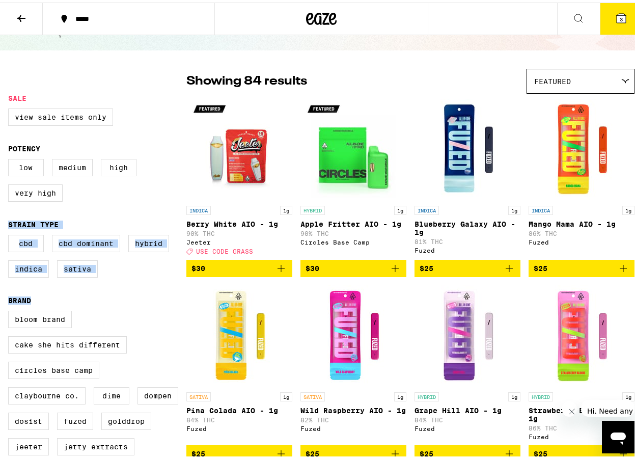
drag, startPoint x: 61, startPoint y: 246, endPoint x: 108, endPoint y: 307, distance: 76.6
click at [108, 307] on form "Sale View Sale Items Only Potency Low Medium High Very High Strain Type CBD CBD…" at bounding box center [97, 314] width 178 height 445
drag, startPoint x: 108, startPoint y: 307, endPoint x: 86, endPoint y: 273, distance: 40.4
click at [86, 273] on label "Sativa" at bounding box center [77, 266] width 41 height 17
click at [11, 234] on input "Sativa" at bounding box center [10, 234] width 1 height 1
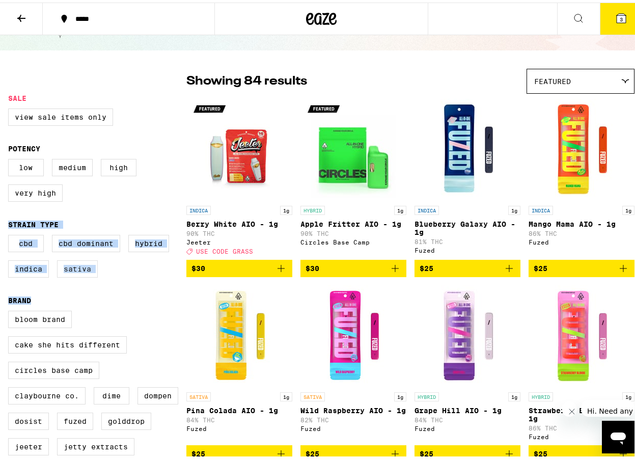
checkbox input "true"
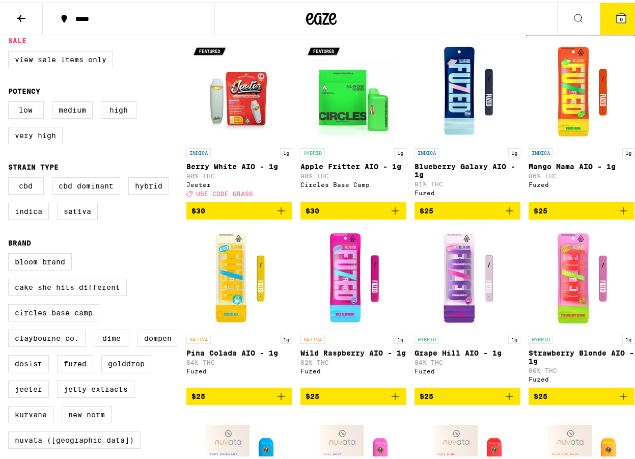
scroll to position [102, 0]
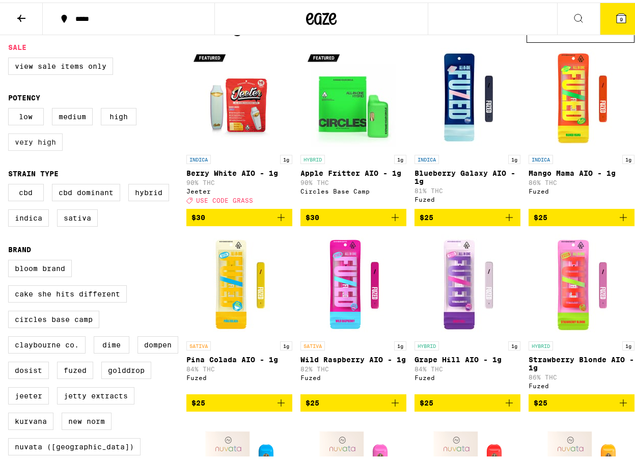
click at [55, 140] on label "Very High" at bounding box center [35, 139] width 54 height 17
click at [11, 107] on input "Very High" at bounding box center [10, 107] width 1 height 1
checkbox input "true"
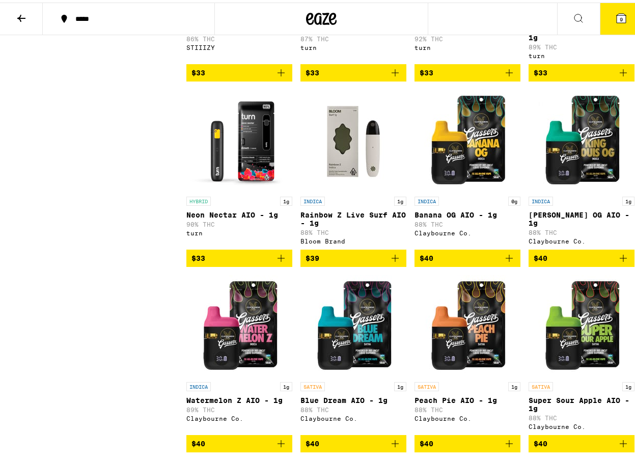
scroll to position [965, 0]
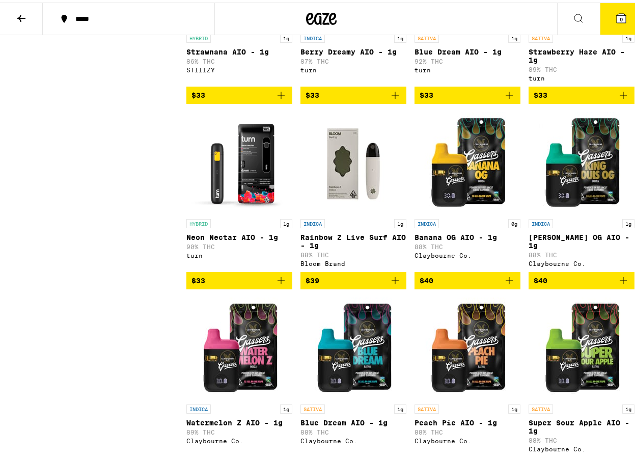
click at [333, 211] on img "Open page for Rainbow Z Live Surf AIO - 1g from Bloom Brand" at bounding box center [353, 160] width 102 height 102
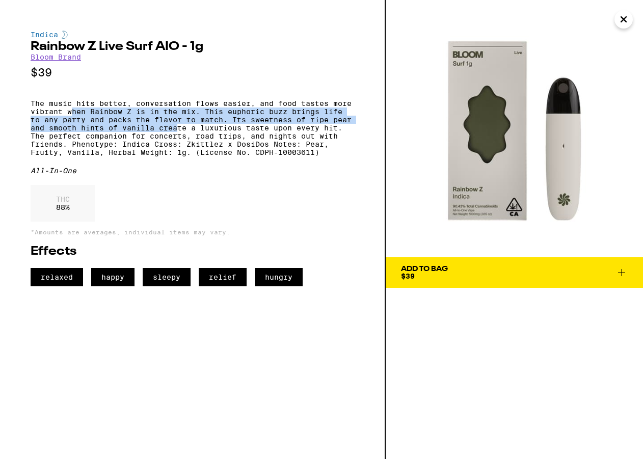
drag, startPoint x: 74, startPoint y: 116, endPoint x: 178, endPoint y: 132, distance: 105.6
click at [178, 132] on p "The music hits better, conversation flows easier, and food tastes more vibrant …" at bounding box center [192, 127] width 323 height 57
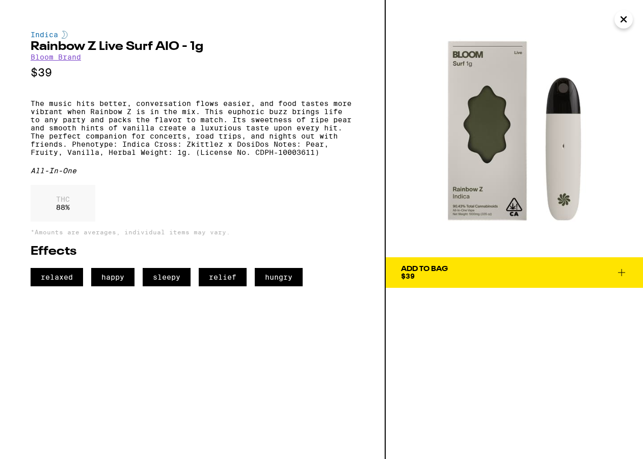
drag, startPoint x: 178, startPoint y: 132, endPoint x: 184, endPoint y: 132, distance: 6.1
click at [184, 132] on p "The music hits better, conversation flows easier, and food tastes more vibrant …" at bounding box center [192, 127] width 323 height 57
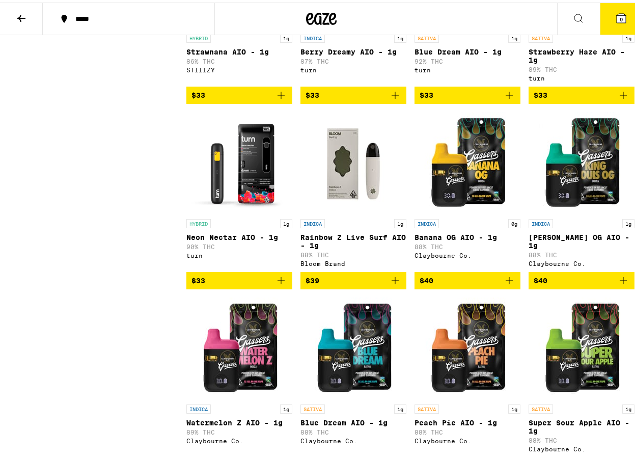
click at [252, 201] on img "Open page for Neon Nectar AIO - 1g from turn" at bounding box center [239, 160] width 102 height 102
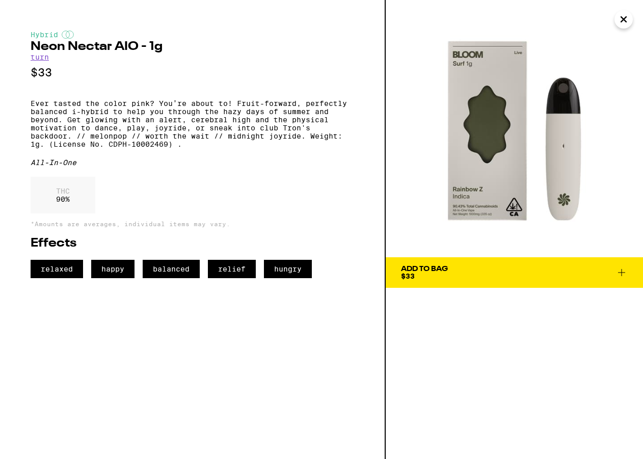
drag, startPoint x: 235, startPoint y: 137, endPoint x: 232, endPoint y: 130, distance: 7.6
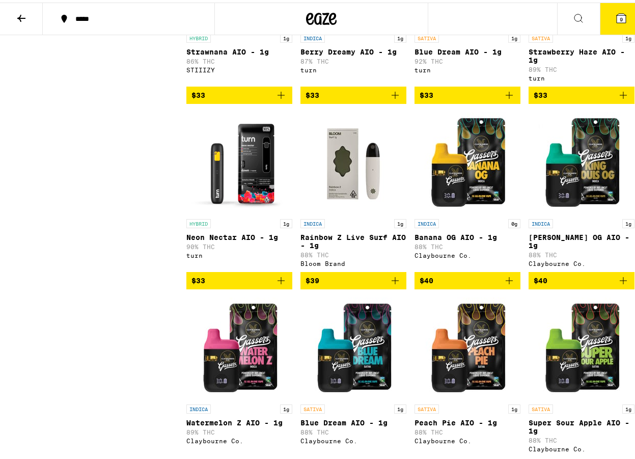
click at [238, 168] on img "Open page for Neon Nectar AIO - 1g from turn" at bounding box center [239, 160] width 102 height 102
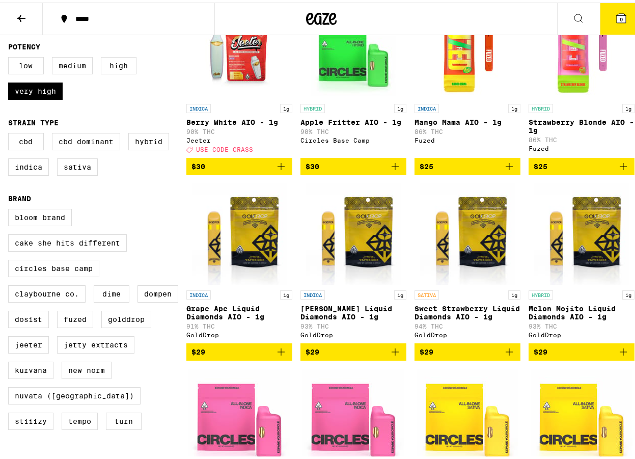
scroll to position [151, 0]
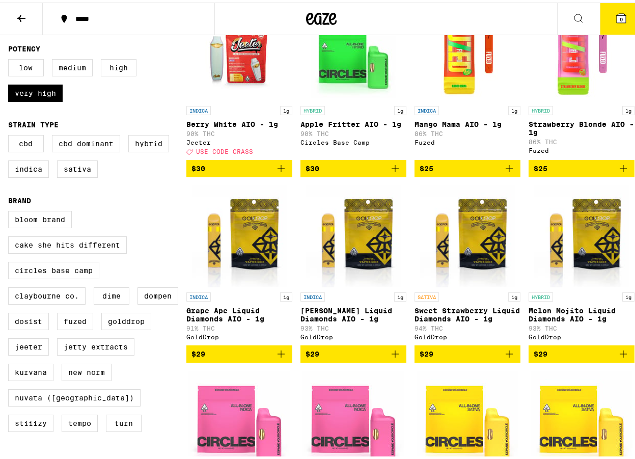
click at [426, 355] on span "$29" at bounding box center [427, 351] width 14 height 8
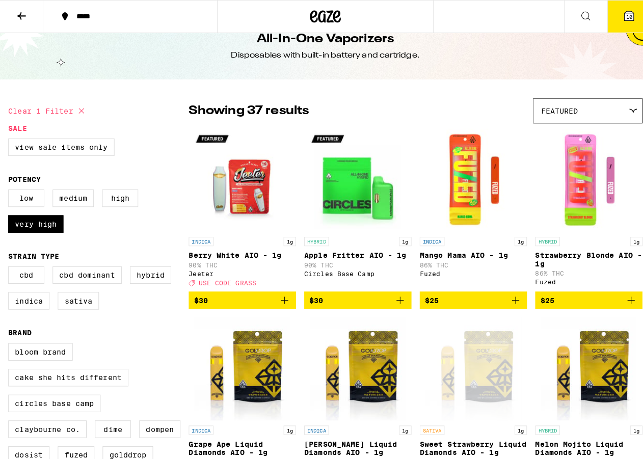
scroll to position [0, 0]
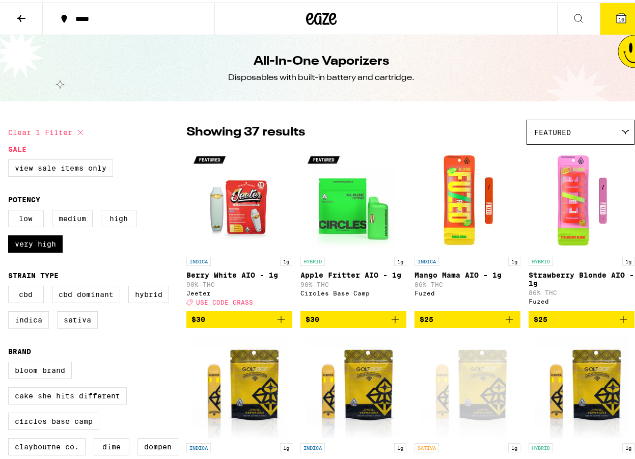
click at [617, 14] on icon at bounding box center [621, 15] width 9 height 9
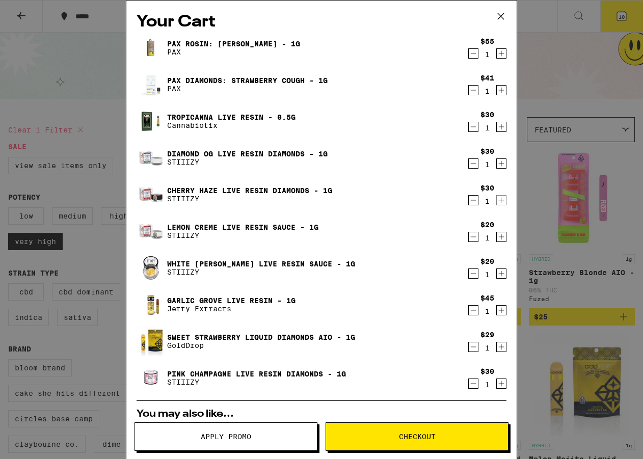
click at [467, 59] on div "$55 1" at bounding box center [487, 47] width 40 height 21
click at [468, 52] on icon "Decrement" at bounding box center [472, 53] width 9 height 12
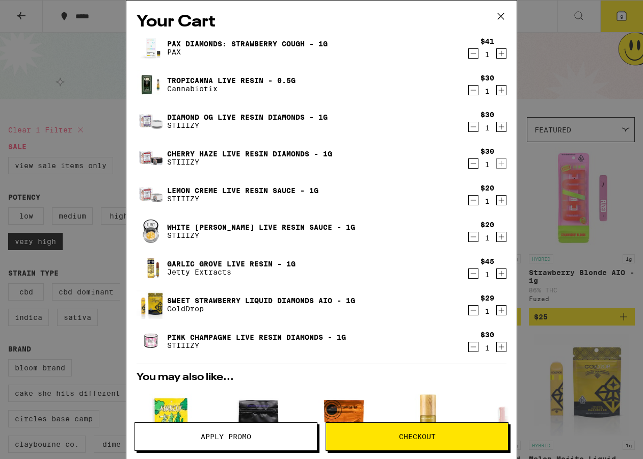
click at [468, 52] on icon "Decrement" at bounding box center [472, 53] width 9 height 12
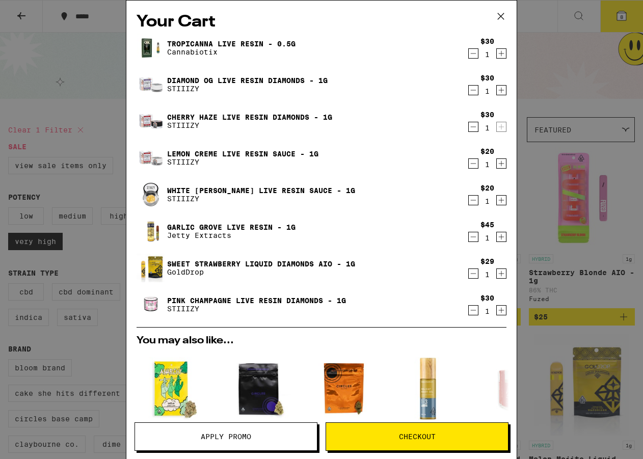
click at [251, 299] on link "Pink Champagne Live Resin Diamonds - 1g" at bounding box center [256, 300] width 179 height 8
click at [275, 159] on p "STIIIZY" at bounding box center [242, 162] width 151 height 8
click at [280, 155] on link "Lemon Creme Live Resin Sauce - 1g" at bounding box center [242, 154] width 151 height 8
click at [276, 150] on link "Lemon Creme Live Resin Sauce - 1g" at bounding box center [242, 154] width 151 height 8
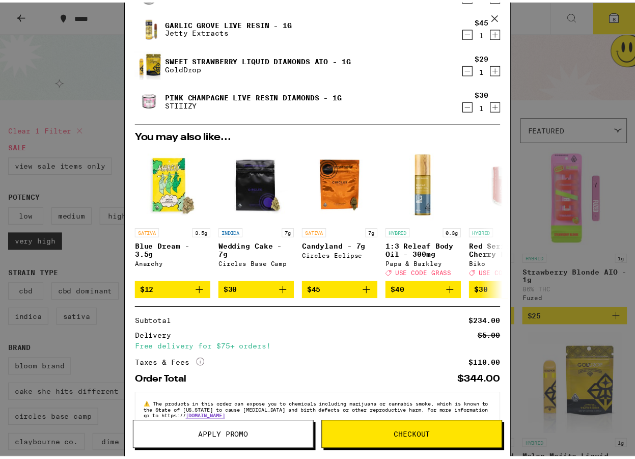
scroll to position [231, 0]
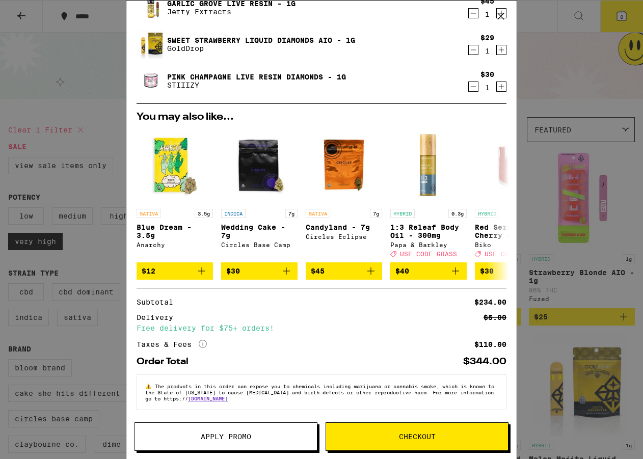
click at [238, 433] on span "Apply Promo" at bounding box center [226, 436] width 50 height 7
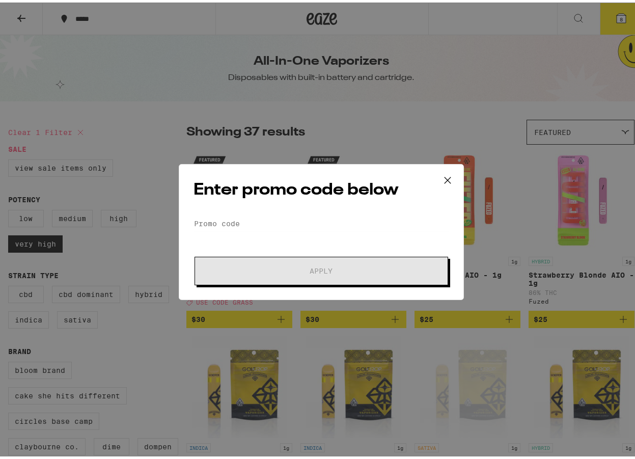
click at [336, 203] on div "Enter promo code below Promo Code Apply" at bounding box center [321, 229] width 285 height 136
click at [327, 214] on input "Promo Code" at bounding box center [321, 220] width 256 height 15
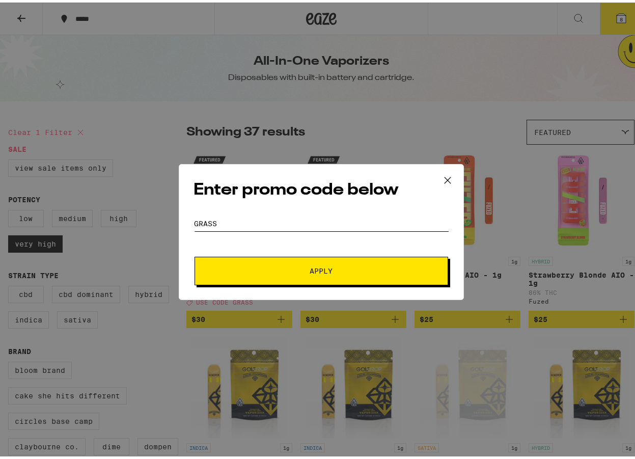
type input "grass"
click at [319, 267] on span "Apply" at bounding box center [321, 268] width 23 height 7
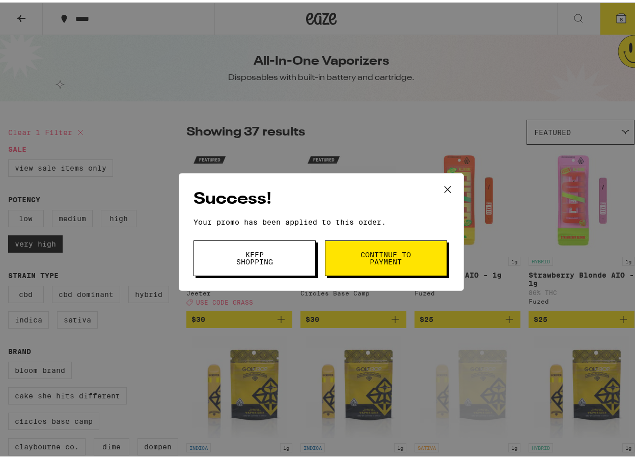
click at [262, 263] on span "Keep Shopping" at bounding box center [255, 255] width 52 height 14
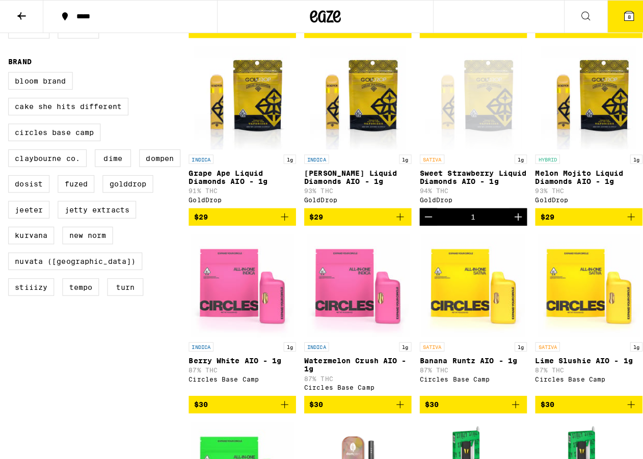
scroll to position [305, 0]
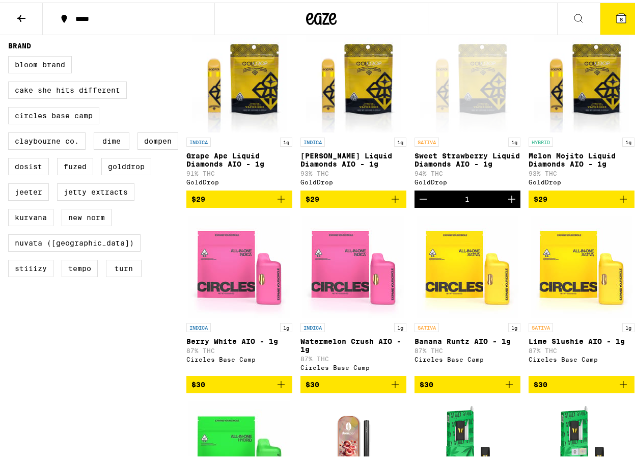
click at [617, 16] on icon at bounding box center [621, 15] width 9 height 9
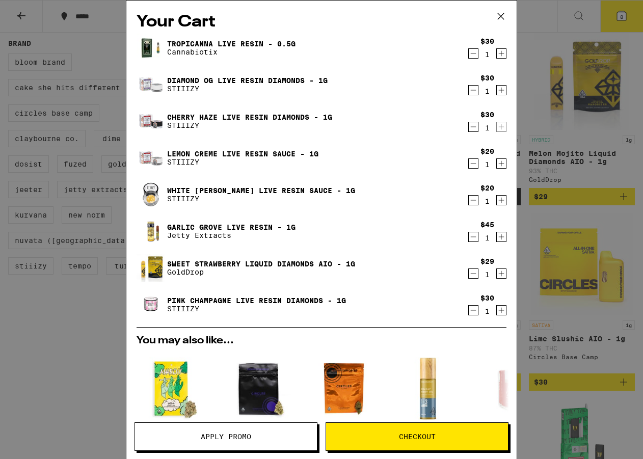
click at [469, 237] on icon "Decrement" at bounding box center [472, 237] width 9 height 12
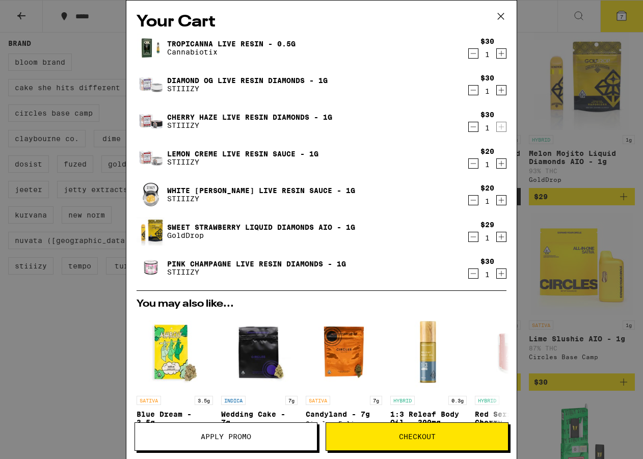
click at [468, 52] on icon "Decrement" at bounding box center [472, 53] width 9 height 12
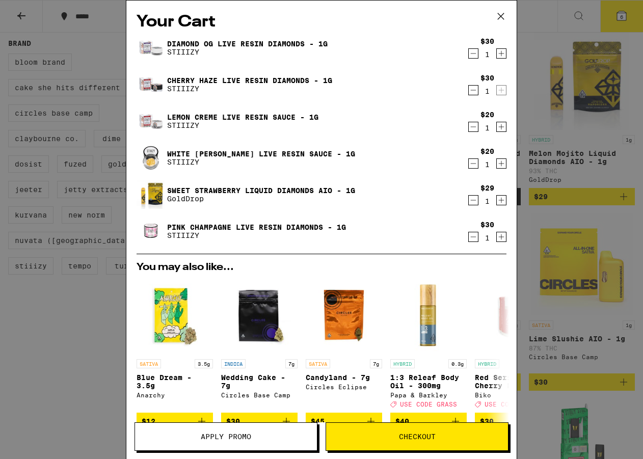
click at [468, 129] on icon "Decrement" at bounding box center [472, 127] width 9 height 12
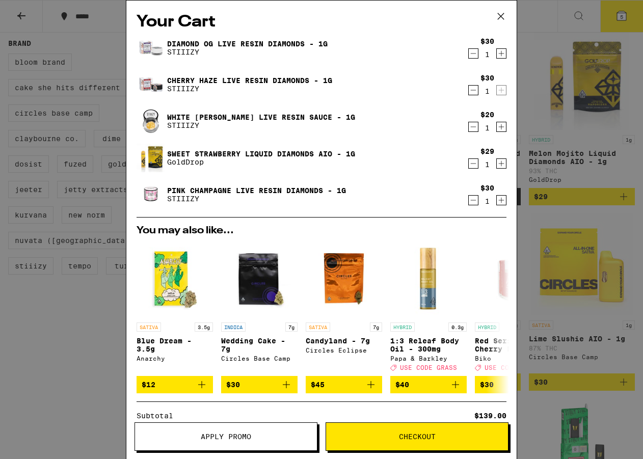
click at [175, 188] on link "Pink Champagne Live Resin Diamonds - 1g" at bounding box center [256, 190] width 179 height 8
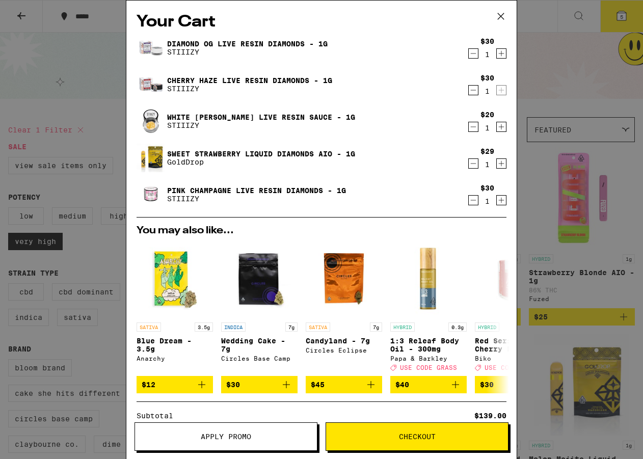
scroll to position [305, 0]
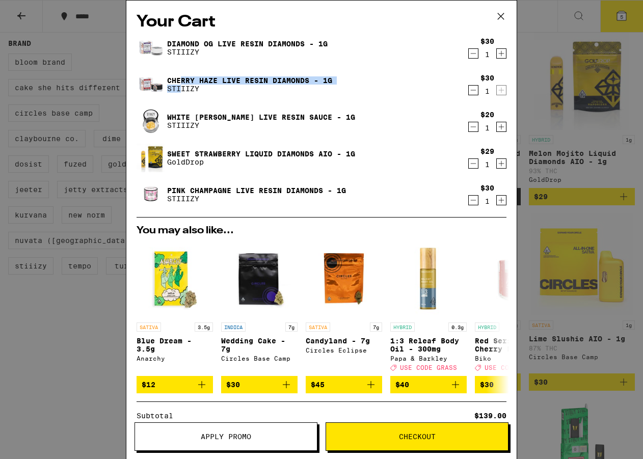
drag, startPoint x: 180, startPoint y: 85, endPoint x: 186, endPoint y: 82, distance: 7.1
click at [186, 82] on div "Cherry Haze Live Resin Diamonds - 1g STIIIZY" at bounding box center [249, 84] width 165 height 16
click at [257, 76] on link "Cherry Haze Live Resin Diamonds - 1g" at bounding box center [249, 80] width 165 height 8
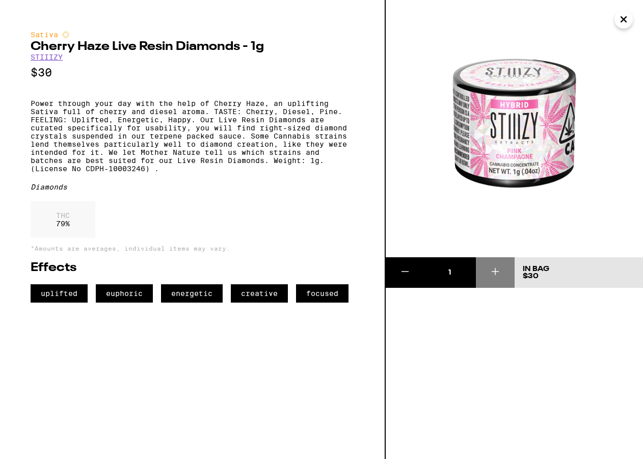
scroll to position [305, 0]
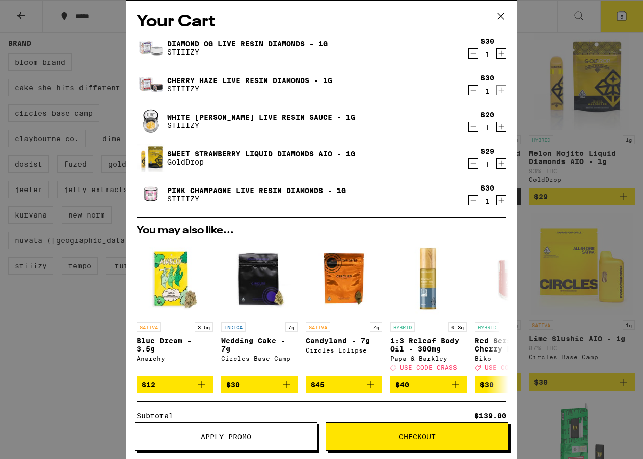
click at [280, 43] on link "Diamond OG Live Resin Diamonds - 1g" at bounding box center [247, 44] width 160 height 8
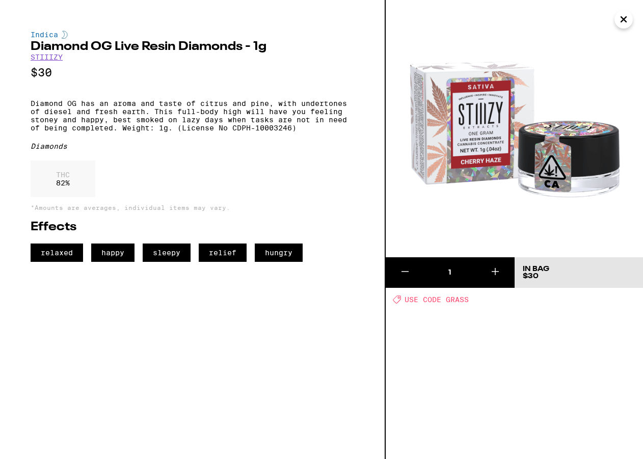
drag, startPoint x: 281, startPoint y: 44, endPoint x: 291, endPoint y: 39, distance: 11.6
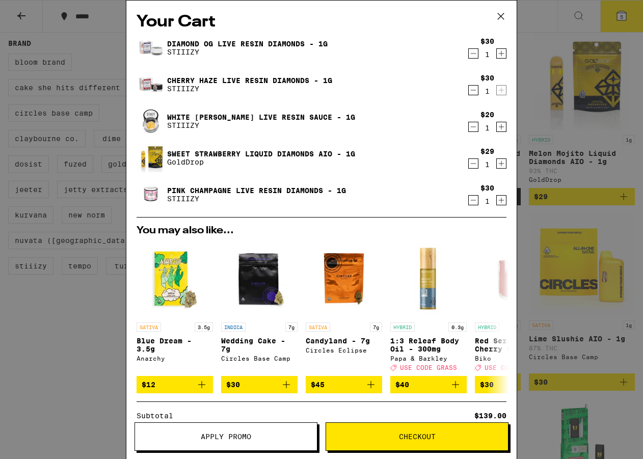
click at [245, 40] on link "Diamond OG Live Resin Diamonds - 1g" at bounding box center [247, 44] width 160 height 8
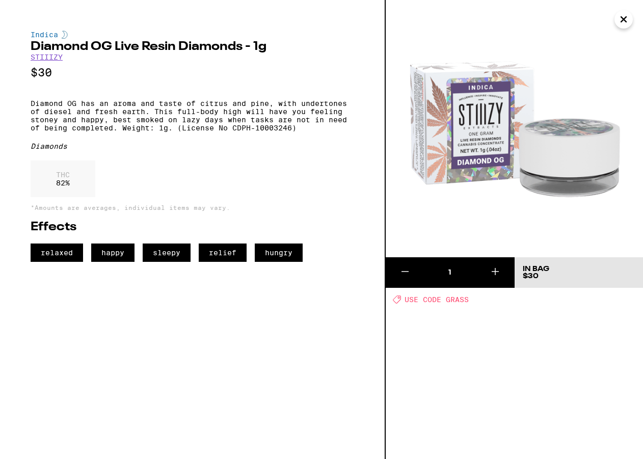
scroll to position [305, 0]
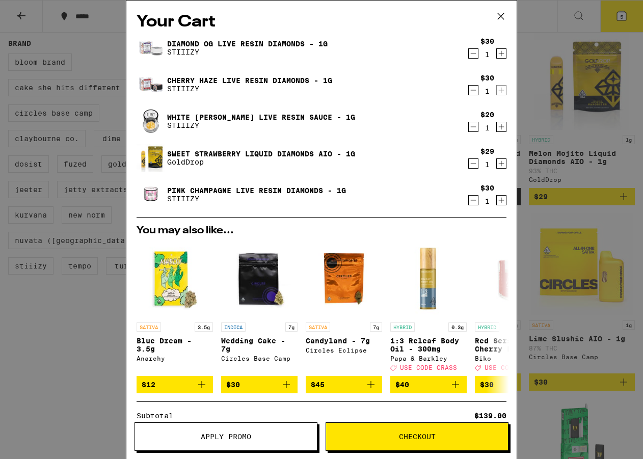
click at [245, 192] on link "Pink Champagne Live Resin Diamonds - 1g" at bounding box center [256, 190] width 179 height 8
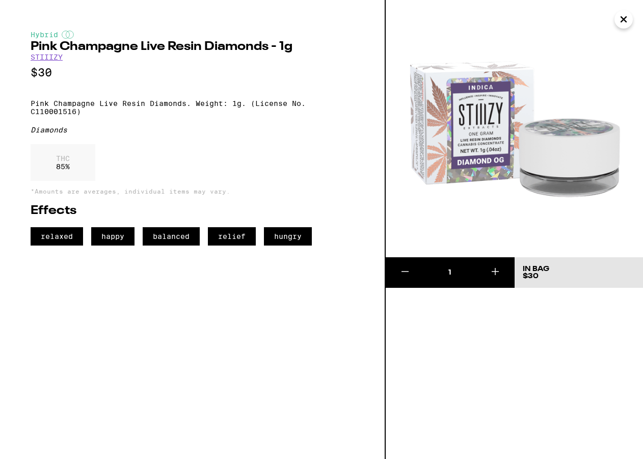
scroll to position [305, 0]
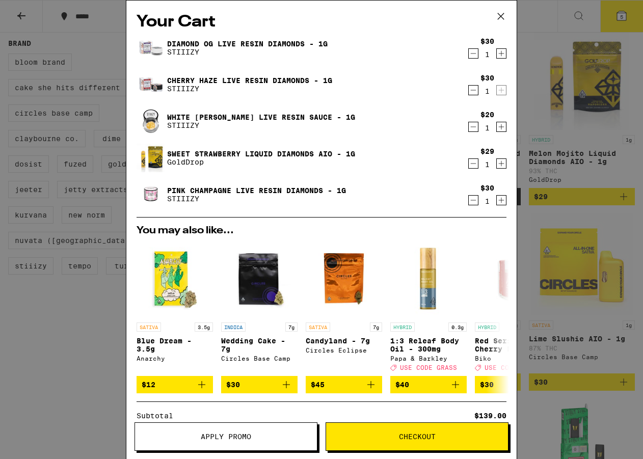
click at [244, 194] on link "Pink Champagne Live Resin Diamonds - 1g" at bounding box center [256, 190] width 179 height 8
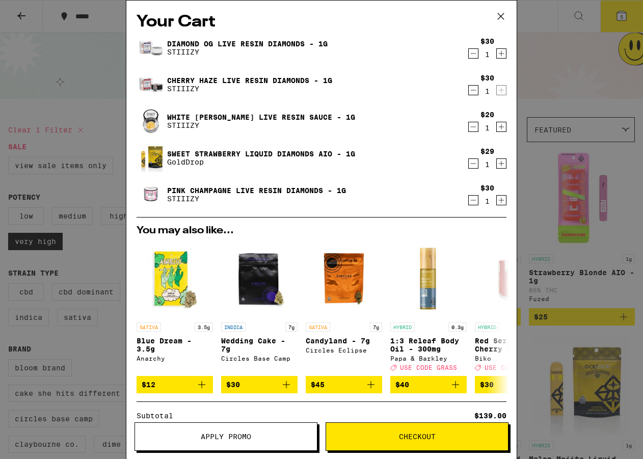
scroll to position [305, 0]
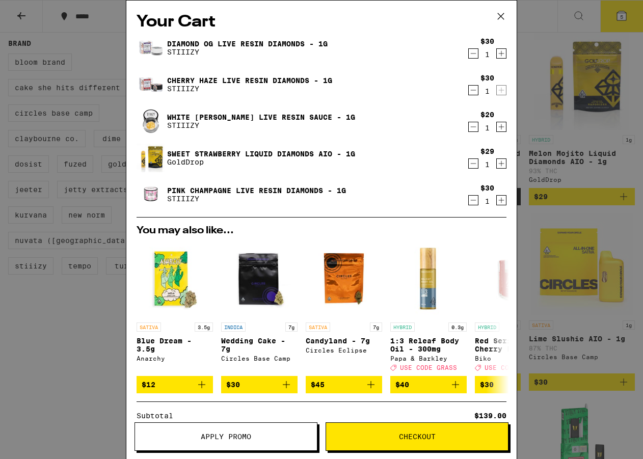
click at [259, 38] on div "Diamond OG Live Resin Diamonds - 1g STIIIZY" at bounding box center [301, 48] width 330 height 29
click at [256, 38] on div "Diamond OG Live Resin Diamonds - 1g STIIIZY" at bounding box center [301, 48] width 330 height 29
click at [254, 40] on link "Diamond OG Live Resin Diamonds - 1g" at bounding box center [247, 44] width 160 height 8
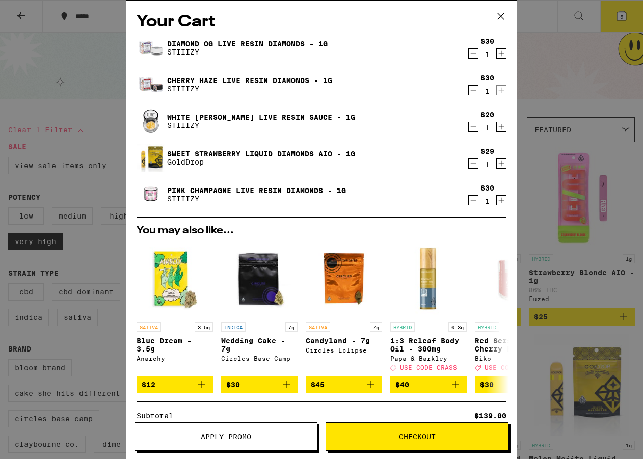
scroll to position [305, 0]
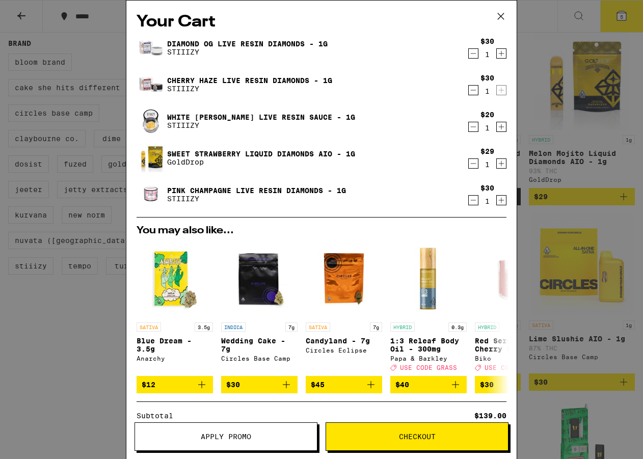
click at [254, 40] on link "Diamond OG Live Resin Diamonds - 1g" at bounding box center [247, 44] width 160 height 8
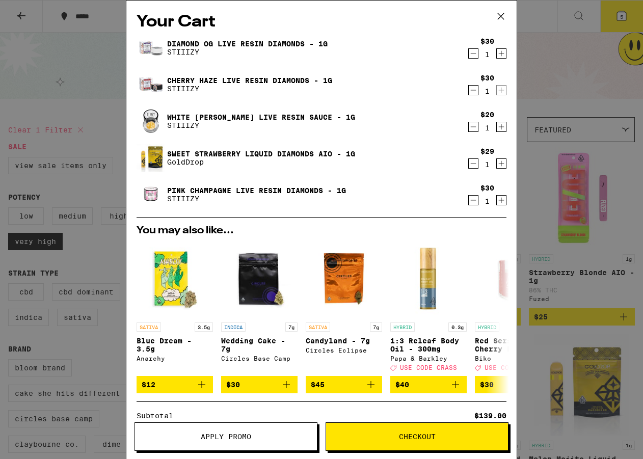
scroll to position [305, 0]
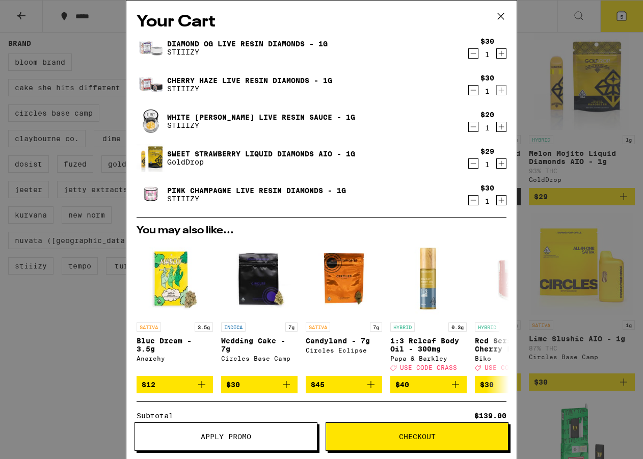
click at [245, 42] on link "Diamond OG Live Resin Diamonds - 1g" at bounding box center [247, 44] width 160 height 8
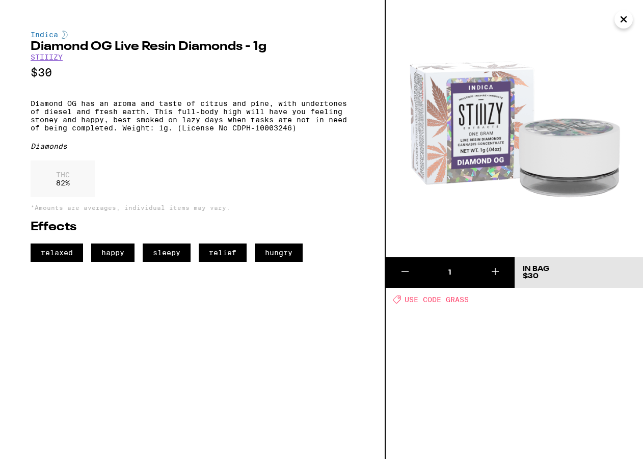
scroll to position [305, 0]
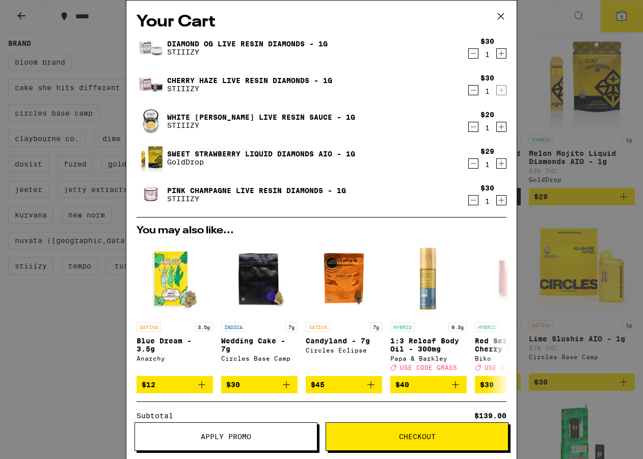
click at [468, 59] on icon "Decrement" at bounding box center [472, 53] width 9 height 12
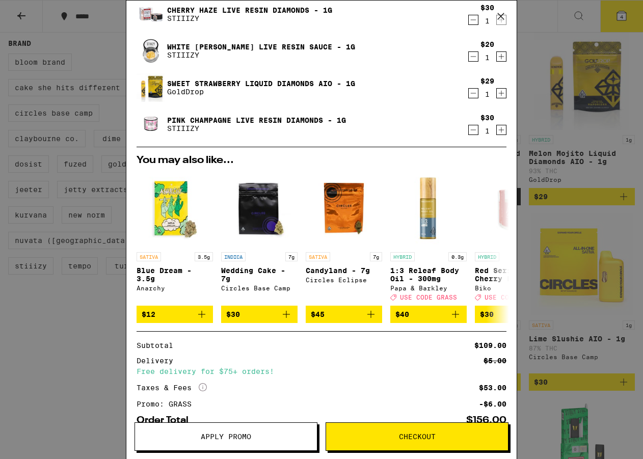
scroll to position [0, 0]
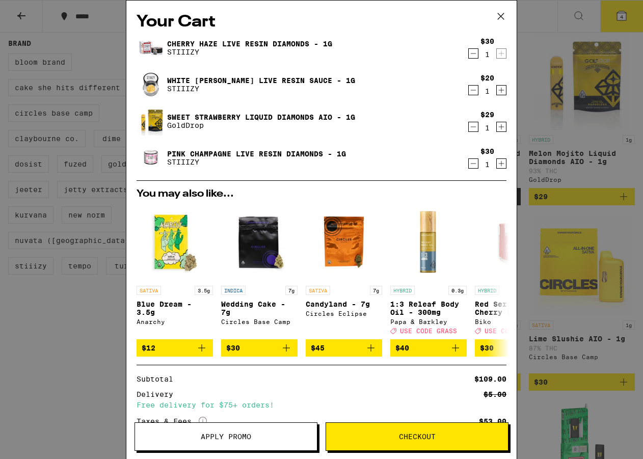
click at [468, 161] on icon "Decrement" at bounding box center [472, 163] width 9 height 12
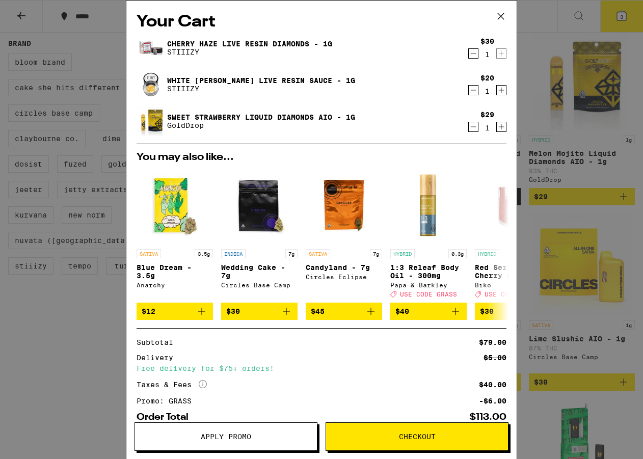
click at [276, 122] on p "GoldDrop" at bounding box center [261, 125] width 188 height 8
click at [277, 123] on p "GoldDrop" at bounding box center [261, 125] width 188 height 8
drag, startPoint x: 277, startPoint y: 123, endPoint x: 265, endPoint y: 113, distance: 15.5
click at [265, 113] on link "Sweet Strawberry Liquid Diamonds AIO - 1g" at bounding box center [261, 117] width 188 height 8
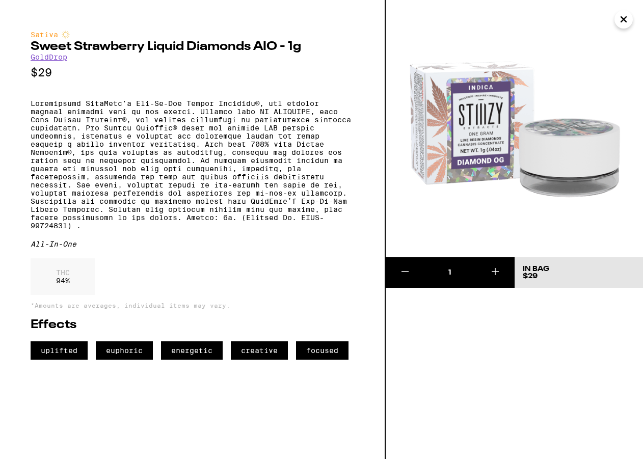
click at [237, 112] on p at bounding box center [192, 164] width 323 height 130
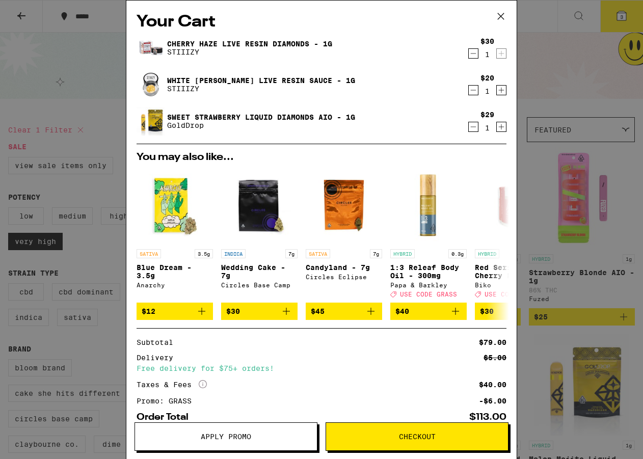
scroll to position [305, 0]
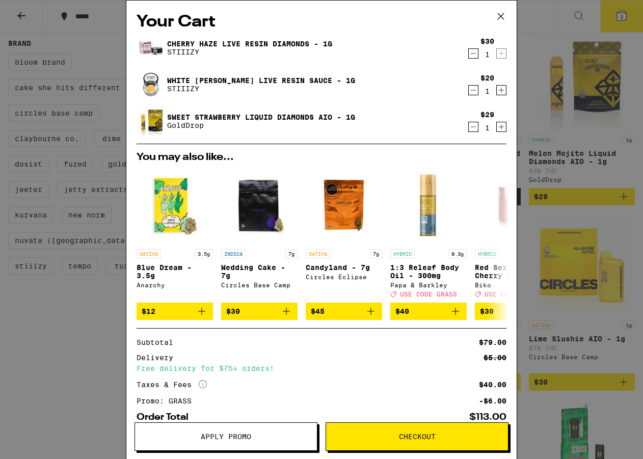
click at [242, 114] on link "Sweet Strawberry Liquid Diamonds AIO - 1g" at bounding box center [261, 117] width 188 height 8
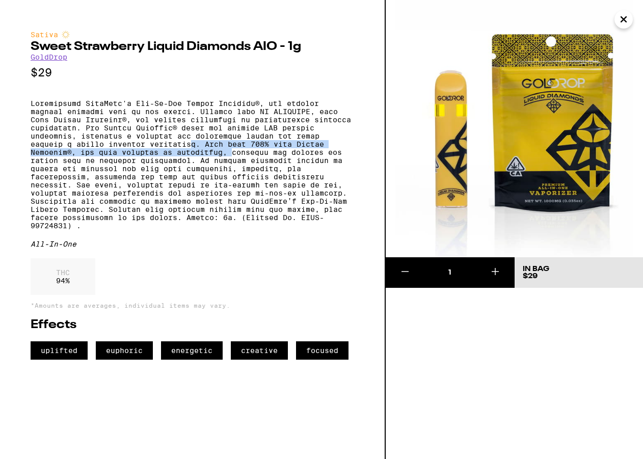
drag, startPoint x: 234, startPoint y: 161, endPoint x: 177, endPoint y: 160, distance: 57.0
click at [177, 160] on p at bounding box center [192, 164] width 323 height 130
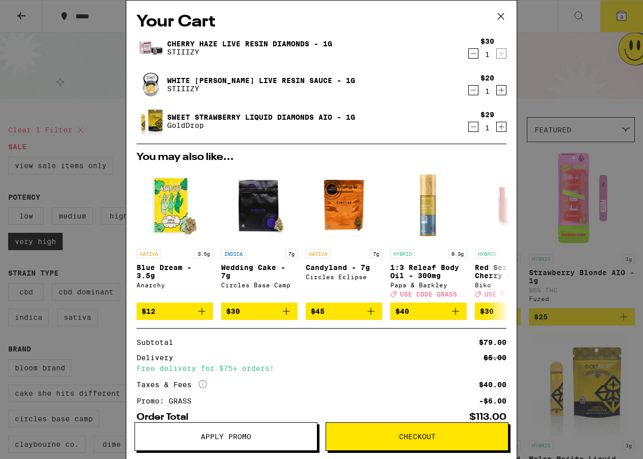
click at [77, 95] on div "Your Cart Cherry Haze Live Resin Diamonds - 1g STIIIZY $30 1 White Walker Live …" at bounding box center [321, 229] width 643 height 459
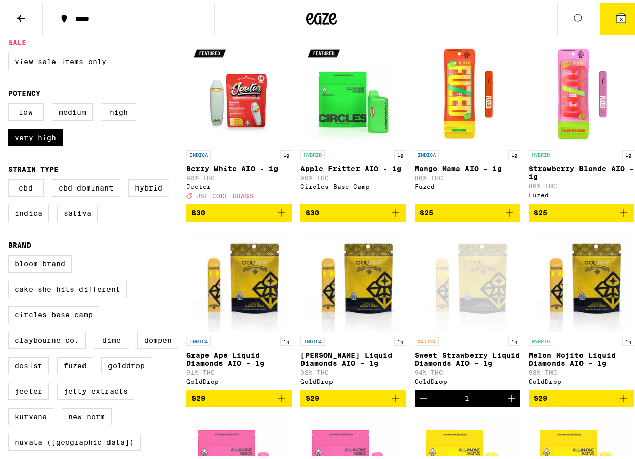
scroll to position [102, 0]
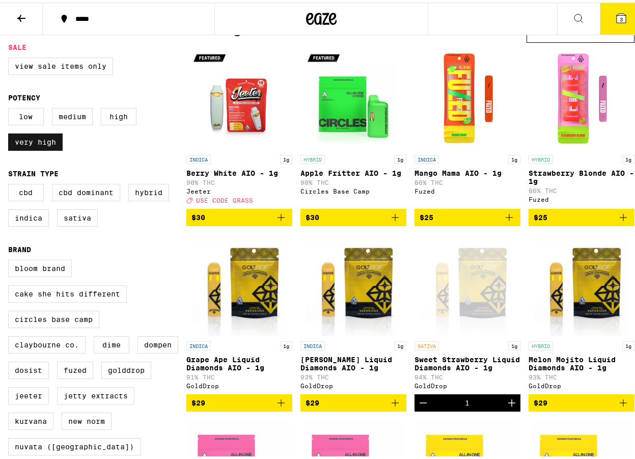
click at [24, 148] on label "Very High" at bounding box center [35, 139] width 54 height 17
click at [11, 107] on input "Very High" at bounding box center [10, 107] width 1 height 1
checkbox input "false"
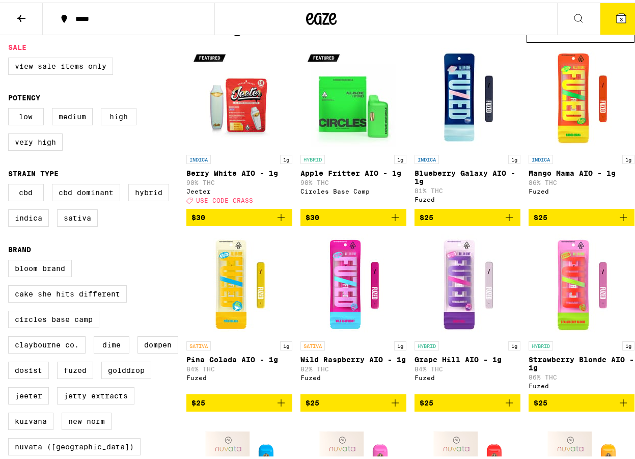
click at [123, 123] on label "High" at bounding box center [119, 113] width 36 height 17
click at [11, 107] on input "High" at bounding box center [10, 107] width 1 height 1
checkbox input "true"
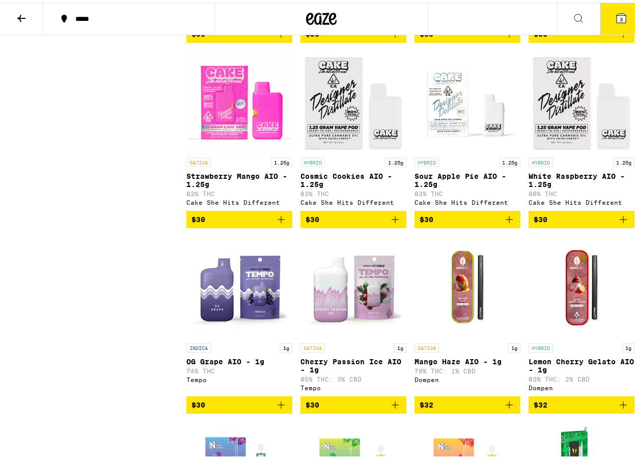
scroll to position [662, 0]
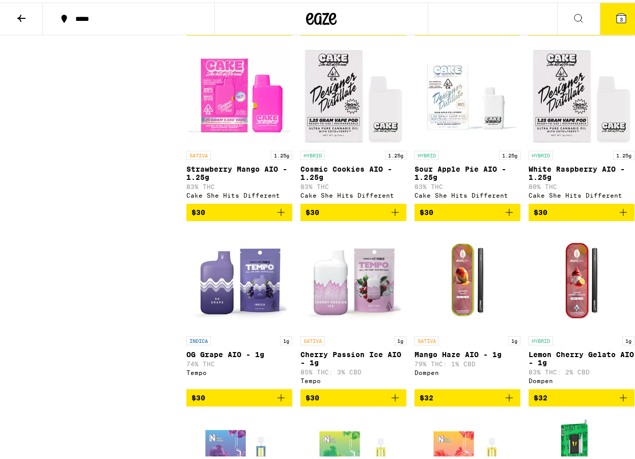
drag, startPoint x: 354, startPoint y: 163, endPoint x: 77, endPoint y: 295, distance: 306.7
drag, startPoint x: 77, startPoint y: 295, endPoint x: 42, endPoint y: 304, distance: 36.7
click at [42, 303] on div "Clear 1 filter Sale View Sale Items Only Potency Low Medium High Very High Stra…" at bounding box center [97, 405] width 178 height 1900
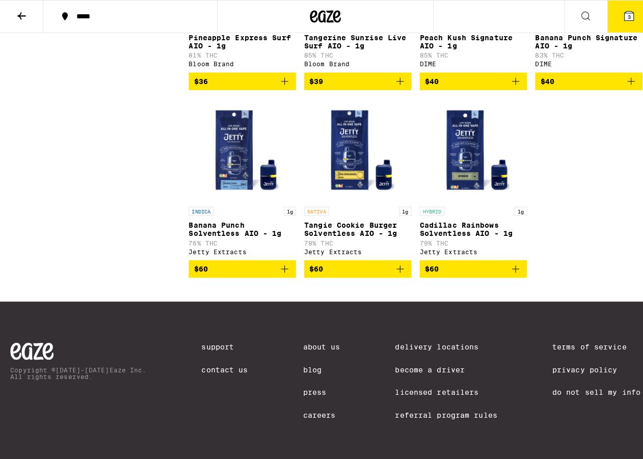
scroll to position [1731, 0]
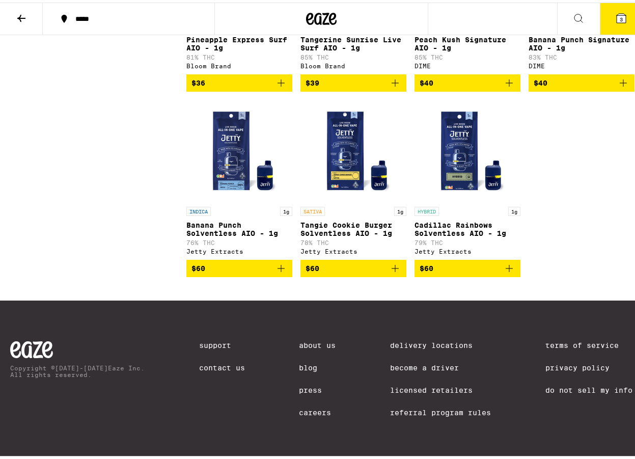
click at [457, 185] on img "Open page for Cadillac Rainbows Solventless AIO - 1g from Jetty Extracts" at bounding box center [467, 148] width 102 height 102
click at [356, 199] on img "Open page for Tangie Cookie Burger Solventless AIO - 1g from Jetty Extracts" at bounding box center [353, 148] width 102 height 102
click at [239, 199] on img "Open page for Banana Punch Solventless AIO - 1g from Jetty Extracts" at bounding box center [239, 148] width 102 height 102
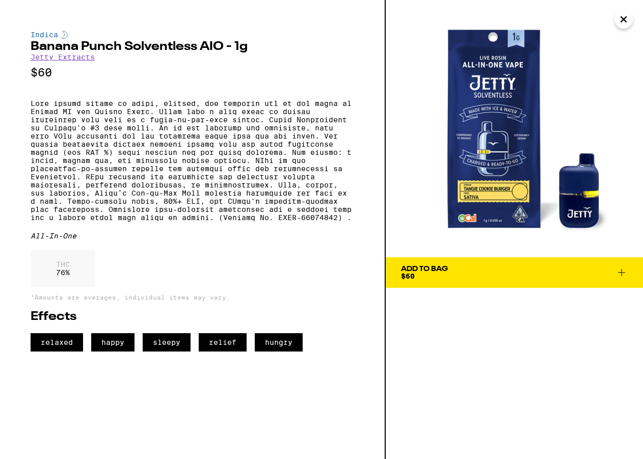
drag, startPoint x: 399, startPoint y: 169, endPoint x: 411, endPoint y: 175, distance: 13.7
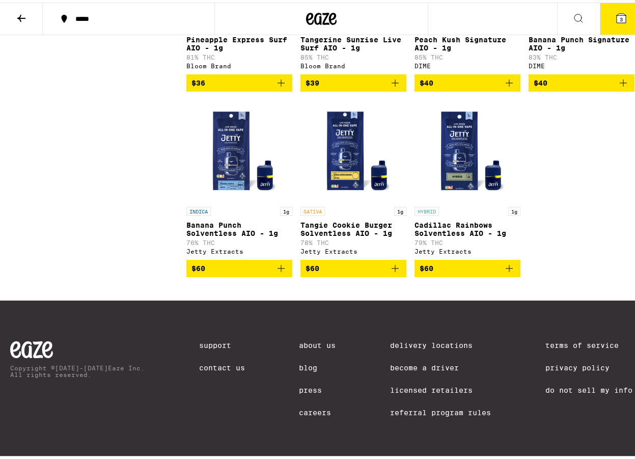
click at [331, 197] on img "Open page for Tangie Cookie Burger Solventless AIO - 1g from Jetty Extracts" at bounding box center [353, 148] width 102 height 102
click at [311, 184] on img "Open page for Tangie Cookie Burger Solventless AIO - 1g from Jetty Extracts" at bounding box center [353, 148] width 102 height 102
click at [382, 272] on span "$60" at bounding box center [353, 266] width 96 height 12
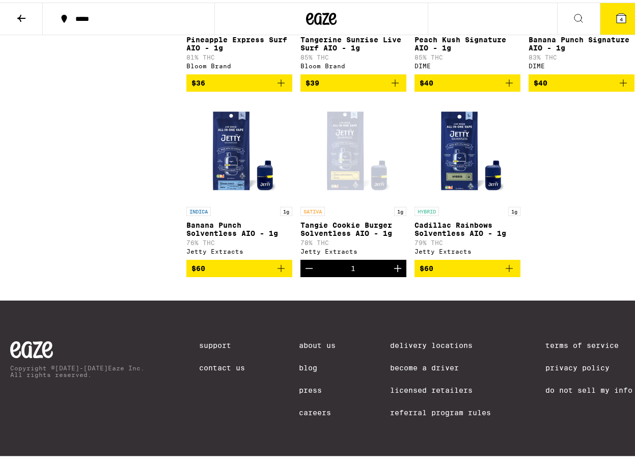
click at [625, 21] on button "4" at bounding box center [621, 17] width 43 height 32
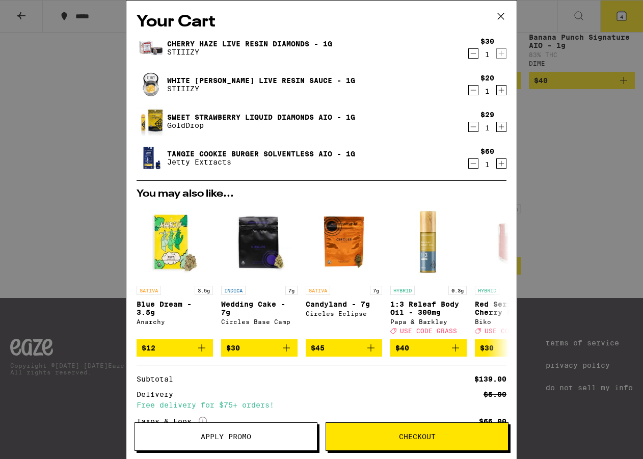
drag, startPoint x: 235, startPoint y: 136, endPoint x: 127, endPoint y: 172, distance: 114.0
click at [127, 172] on div "Your Cart Cherry Haze Live Resin Diamonds - 1g STIIIZY $30 1 White Walker Live …" at bounding box center [321, 215] width 390 height 428
click at [486, 279] on button at bounding box center [500, 280] width 29 height 29
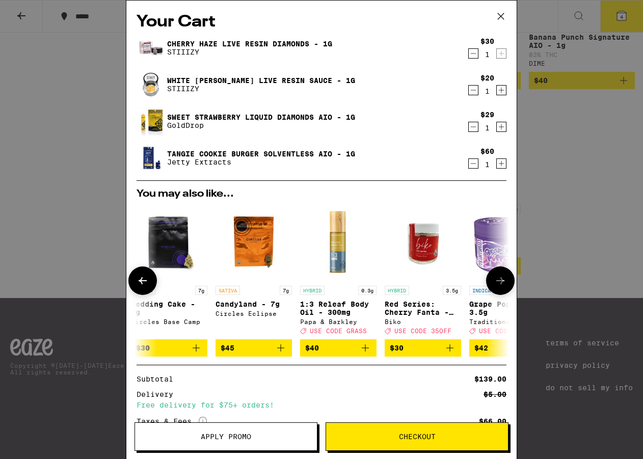
scroll to position [0, 251]
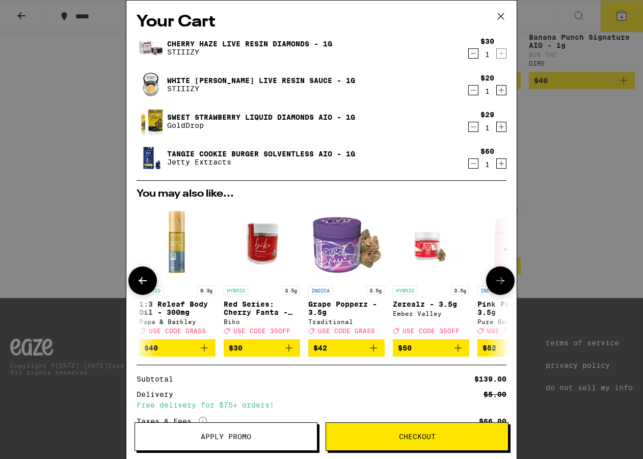
click at [497, 281] on icon at bounding box center [500, 280] width 12 height 12
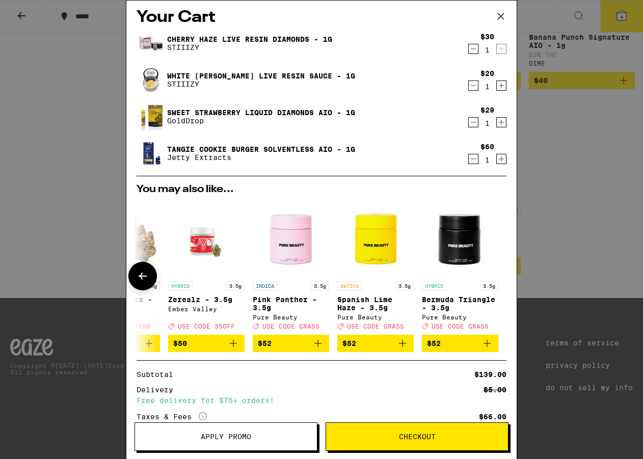
scroll to position [0, 0]
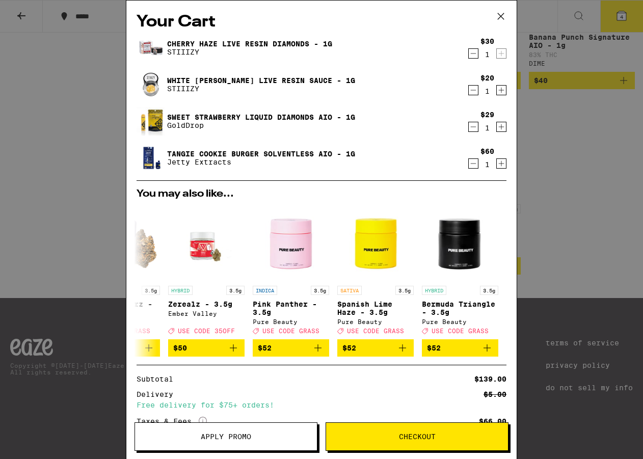
click at [144, 155] on img at bounding box center [150, 158] width 29 height 29
click at [468, 164] on icon "Decrement" at bounding box center [472, 163] width 9 height 12
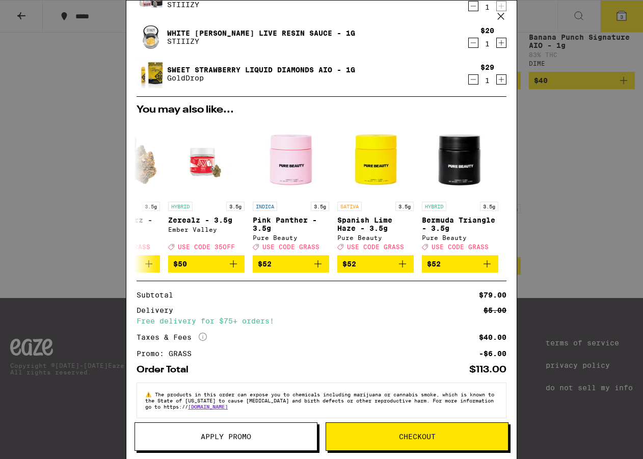
scroll to position [63, 0]
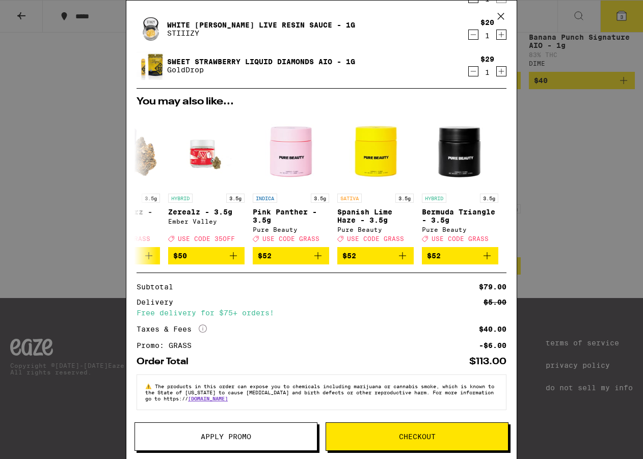
click at [423, 428] on button "Checkout" at bounding box center [416, 436] width 183 height 29
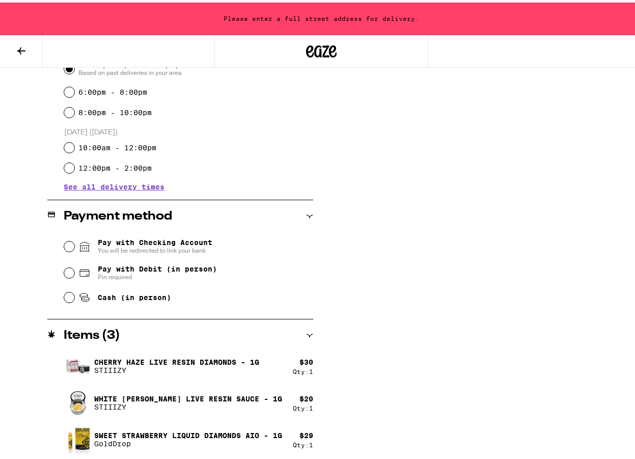
scroll to position [307, 0]
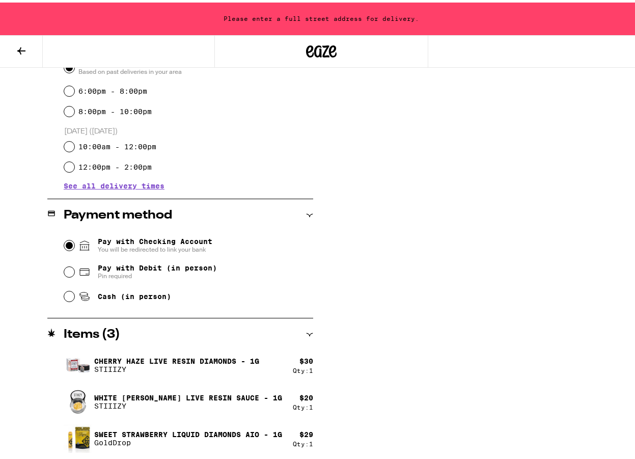
click at [67, 245] on input "Pay with Checking Account You will be redirected to link your bank" at bounding box center [69, 243] width 10 height 10
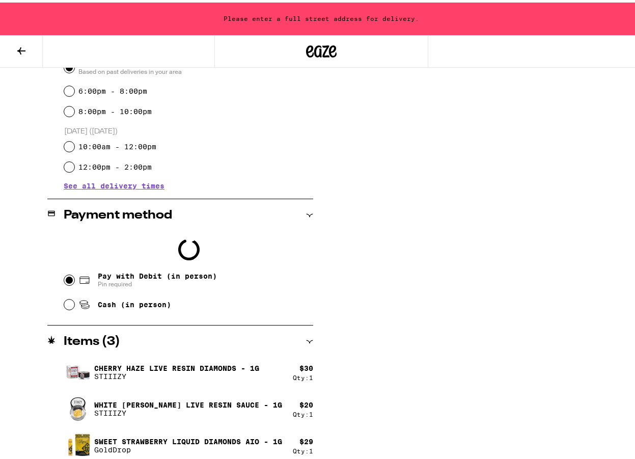
click at [67, 278] on input "Pay with Debit (in person) Pin required" at bounding box center [69, 277] width 10 height 10
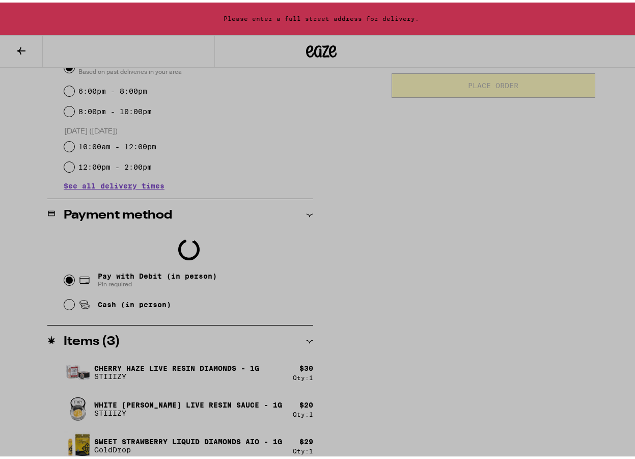
click at [68, 257] on div at bounding box center [321, 229] width 643 height 459
click at [67, 249] on div at bounding box center [321, 229] width 643 height 459
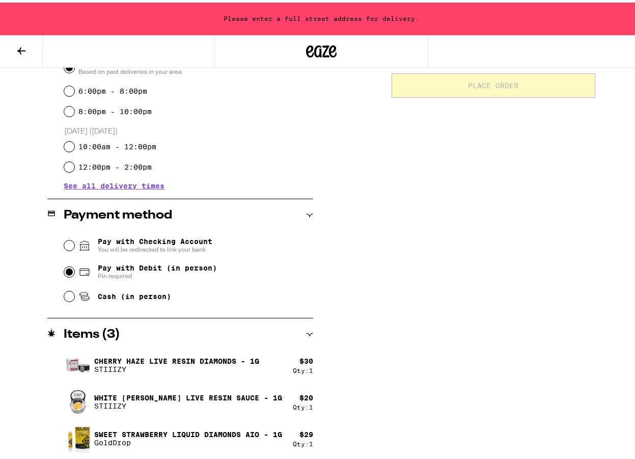
click at [66, 236] on div "Pay with Checking Account You will be redirected to link your bank" at bounding box center [188, 243] width 249 height 26
click at [65, 236] on div "Pay with Checking Account You will be redirected to link your bank" at bounding box center [188, 243] width 249 height 26
click at [65, 240] on input "Pay with Checking Account You will be redirected to link your bank" at bounding box center [69, 243] width 10 height 10
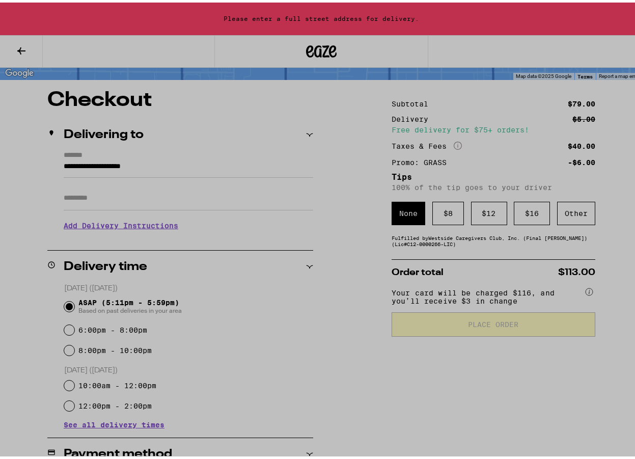
scroll to position [60, 0]
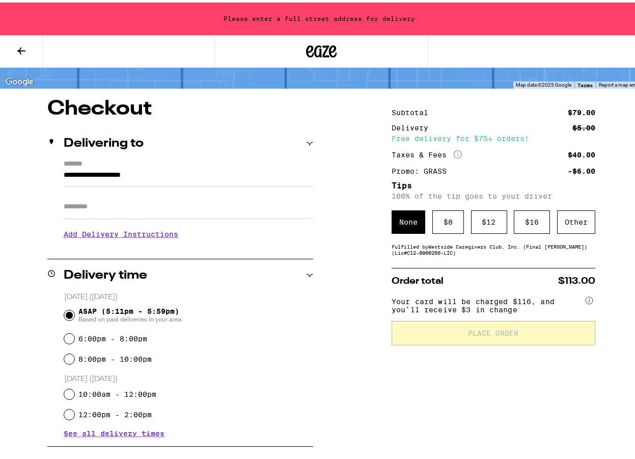
radio input "false"
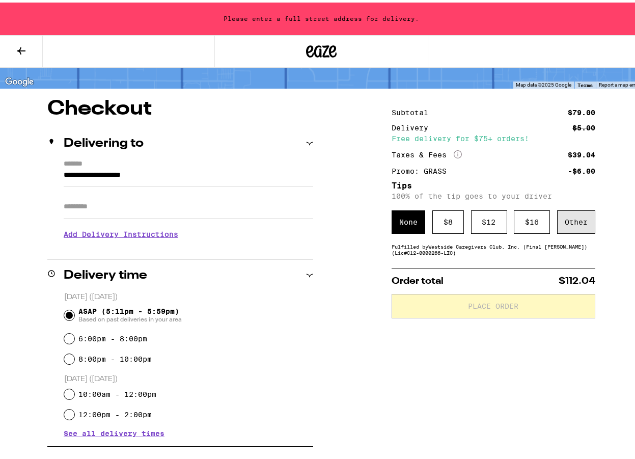
click at [564, 216] on div "Other" at bounding box center [576, 219] width 38 height 23
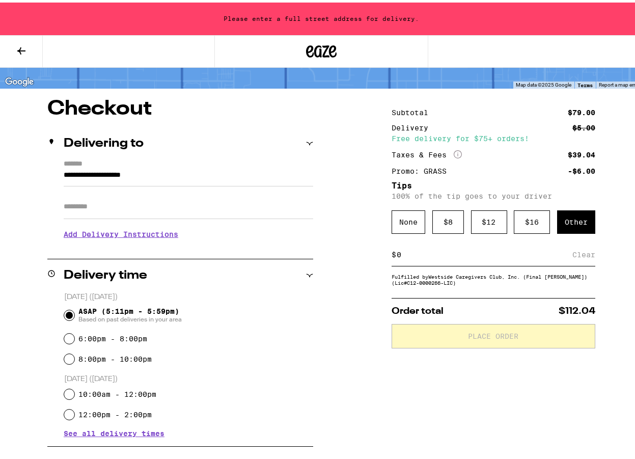
click at [411, 257] on input at bounding box center [484, 251] width 176 height 9
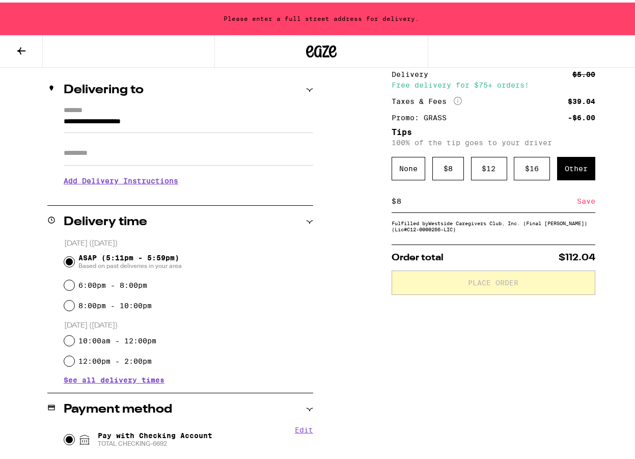
scroll to position [110, 0]
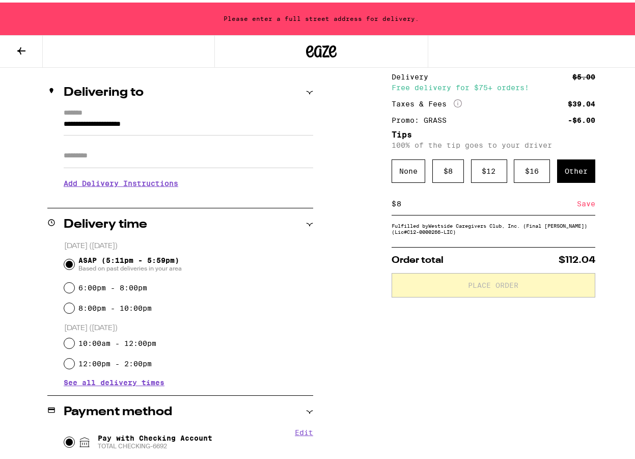
type input "8"
click at [431, 210] on div "$ 8 Save" at bounding box center [494, 201] width 204 height 23
click at [420, 196] on div "$ 8 Save" at bounding box center [494, 201] width 204 height 23
click at [405, 201] on div "$ 8 Save" at bounding box center [494, 201] width 204 height 23
click at [405, 201] on input "8" at bounding box center [486, 201] width 181 height 9
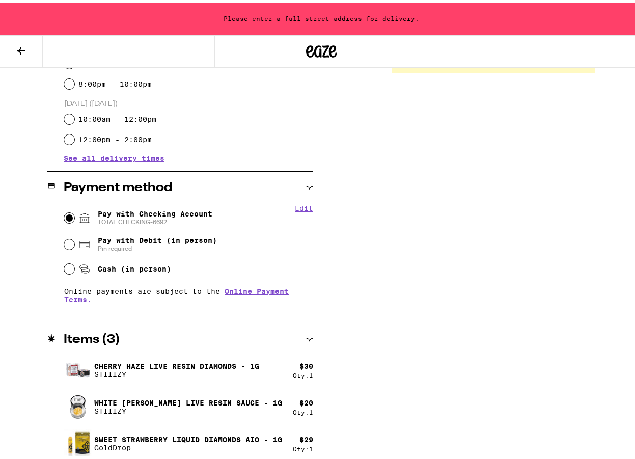
scroll to position [340, 0]
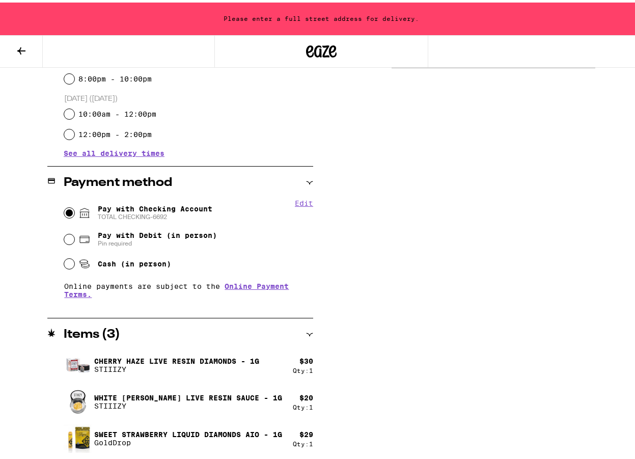
drag, startPoint x: 341, startPoint y: 337, endPoint x: 402, endPoint y: 398, distance: 86.0
click at [402, 400] on div "Subtotal $79.00 Delivery $5.00 Free delivery for $75+ orders! Taxes & Fees More…" at bounding box center [494, 137] width 204 height 643
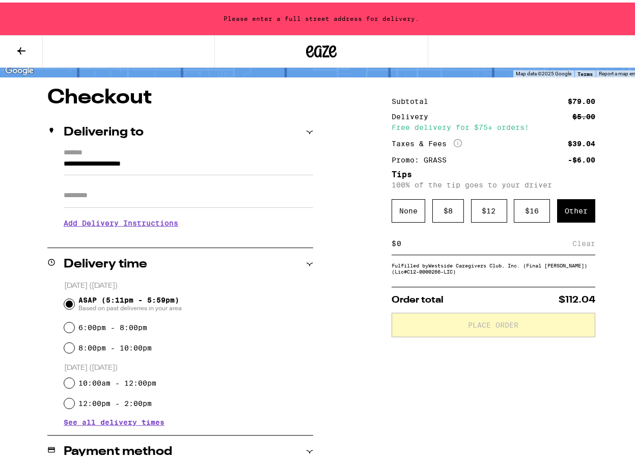
scroll to position [34, 0]
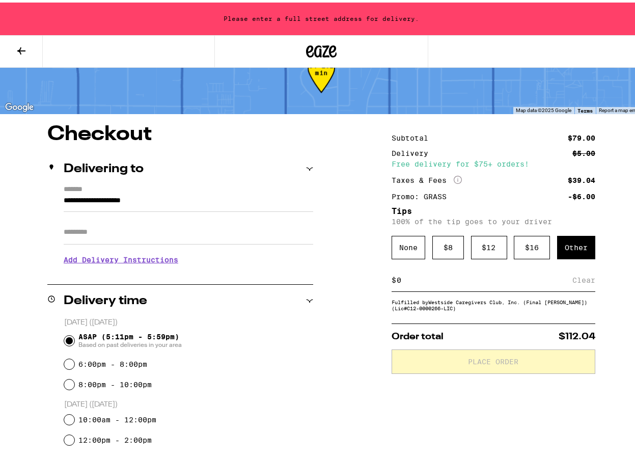
click at [435, 279] on input at bounding box center [484, 277] width 176 height 9
click at [438, 255] on div "$ 8" at bounding box center [448, 244] width 32 height 23
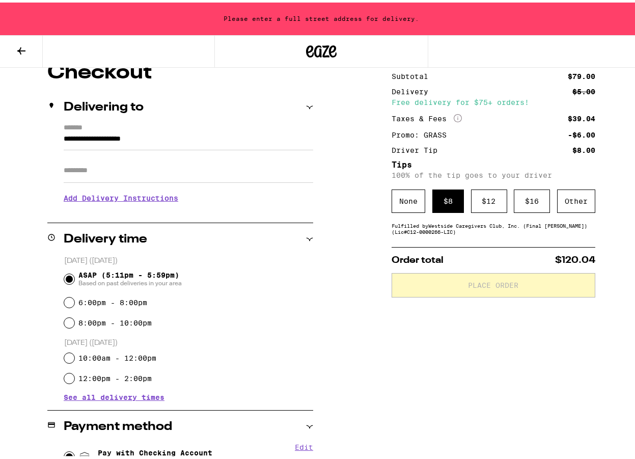
scroll to position [85, 0]
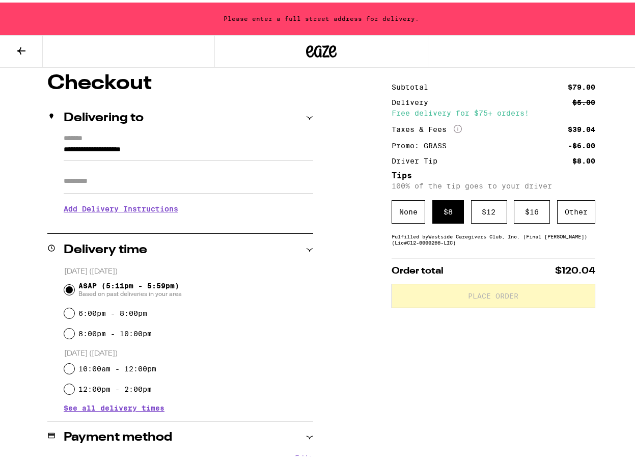
click at [439, 279] on div "Order total $120.04 Place Order" at bounding box center [494, 280] width 204 height 50
click at [87, 307] on label "6:00pm - 8:00pm" at bounding box center [112, 310] width 69 height 8
click at [74, 307] on input "6:00pm - 8:00pm" at bounding box center [69, 310] width 10 height 10
radio input "true"
click at [64, 289] on input "ASAP (5:11pm - 5:59pm) Based on past deliveries in your area" at bounding box center [69, 287] width 10 height 10
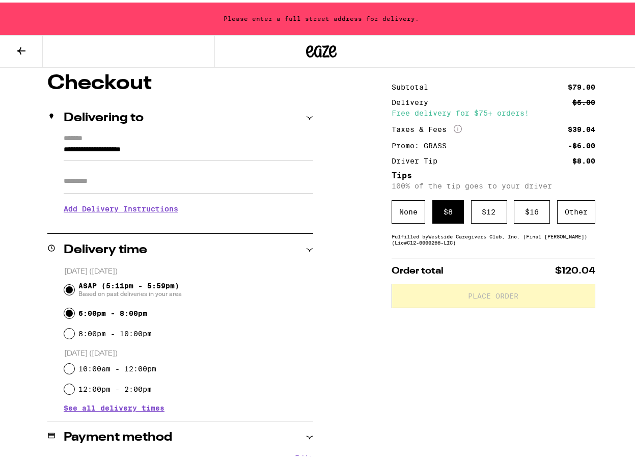
radio input "true"
click at [153, 150] on input "**********" at bounding box center [188, 149] width 249 height 17
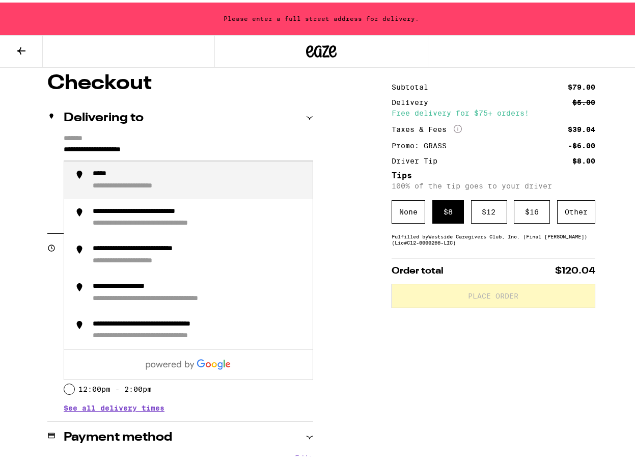
click at [177, 145] on input "**********" at bounding box center [188, 149] width 249 height 17
drag, startPoint x: 177, startPoint y: 145, endPoint x: -33, endPoint y: 148, distance: 209.8
click at [0, 148] on html "**********" at bounding box center [321, 314] width 643 height 798
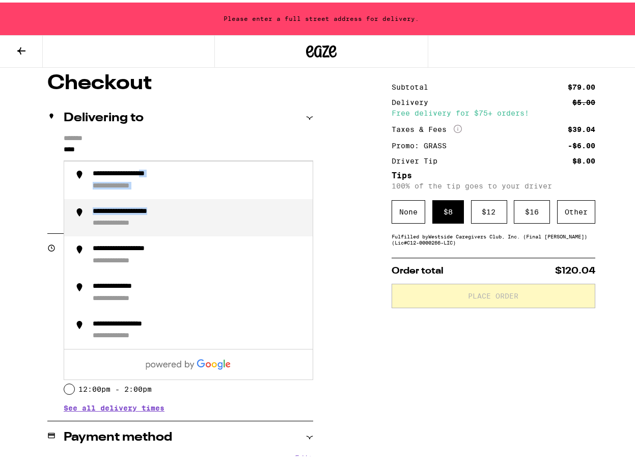
drag, startPoint x: 173, startPoint y: 194, endPoint x: 198, endPoint y: 212, distance: 30.7
click at [198, 212] on ul "**********" at bounding box center [188, 267] width 249 height 219
click at [198, 212] on div "**********" at bounding box center [199, 215] width 212 height 21
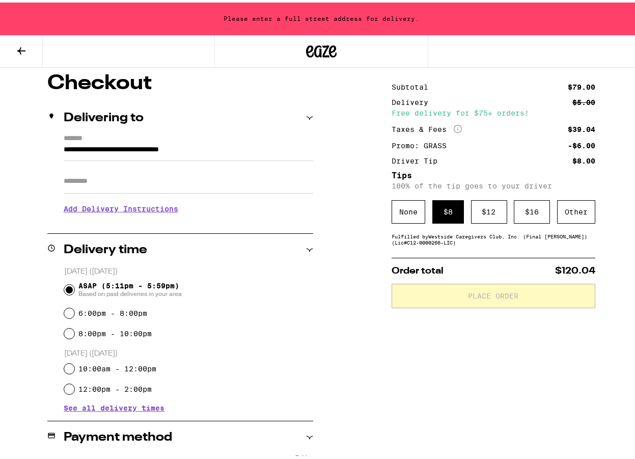
type input "**********"
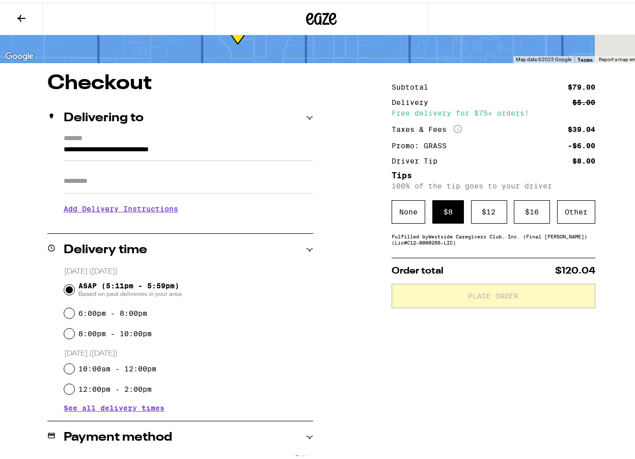
click at [154, 184] on input "Apt/Suite" at bounding box center [188, 178] width 249 height 24
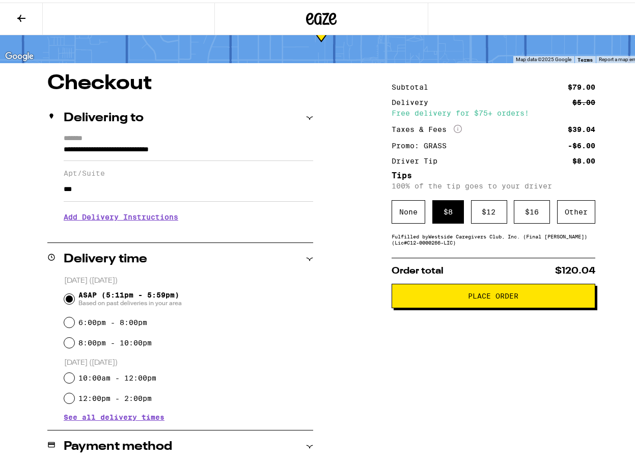
type input "***"
click at [126, 218] on h3 "Add Delivery Instructions" at bounding box center [188, 214] width 249 height 23
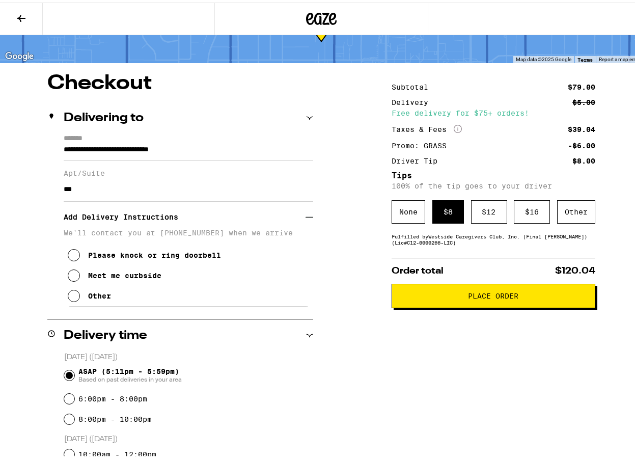
click at [77, 279] on icon at bounding box center [74, 273] width 12 height 12
click at [75, 293] on icon at bounding box center [74, 293] width 12 height 12
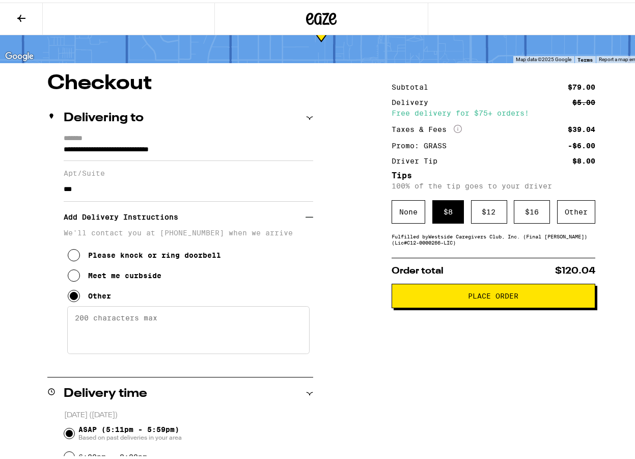
click at [87, 319] on textarea "Enter any other delivery instructions you want driver to know" at bounding box center [188, 327] width 242 height 48
type textarea "meet outside. call 323 875 8760"
click at [467, 301] on button "Place Order" at bounding box center [494, 293] width 204 height 24
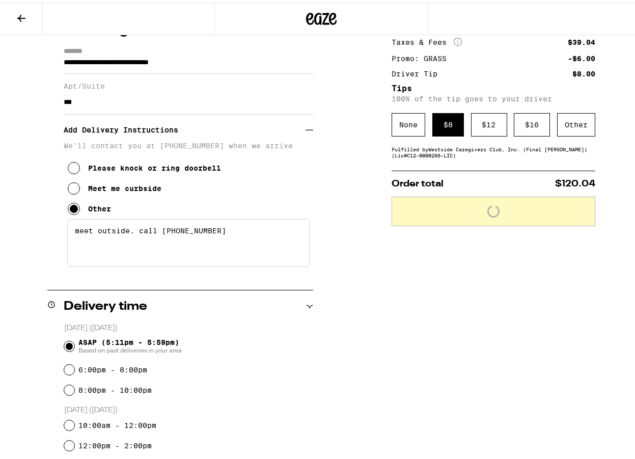
scroll to position [205, 0]
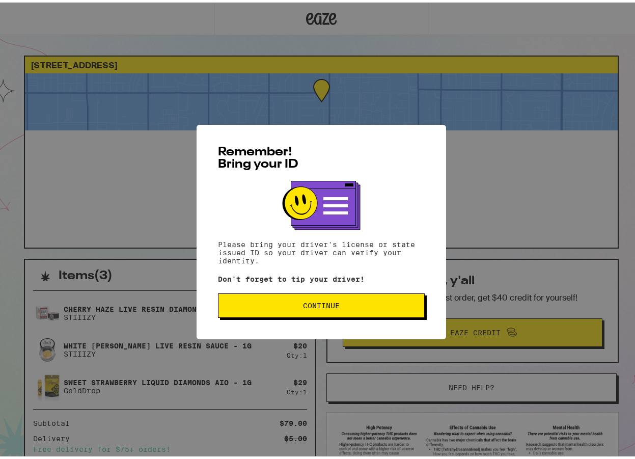
click at [292, 303] on span "Continue" at bounding box center [321, 302] width 189 height 7
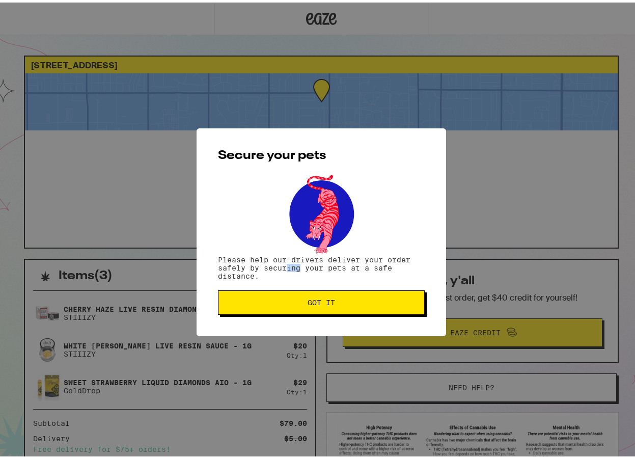
drag, startPoint x: 283, startPoint y: 262, endPoint x: 299, endPoint y: 262, distance: 15.8
click at [299, 262] on p "Please help our drivers deliver your order safely by securing your pets at a sa…" at bounding box center [321, 265] width 207 height 24
drag, startPoint x: 299, startPoint y: 262, endPoint x: 299, endPoint y: 268, distance: 6.1
click at [299, 262] on p "Please help our drivers deliver your order safely by securing your pets at a sa…" at bounding box center [321, 265] width 207 height 24
click at [297, 288] on div "Secure your pets Please help our drivers deliver your order safely by securing …" at bounding box center [321, 230] width 249 height 208
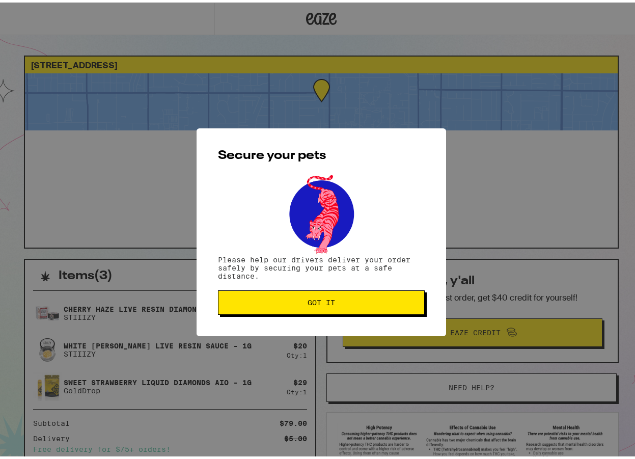
click at [295, 301] on span "Got it" at bounding box center [321, 299] width 189 height 7
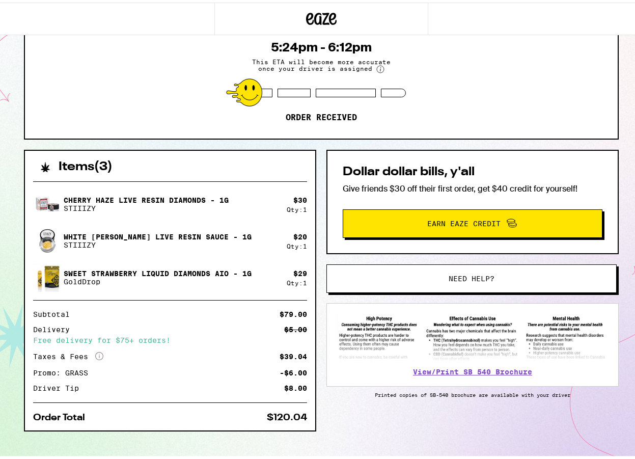
scroll to position [120, 0]
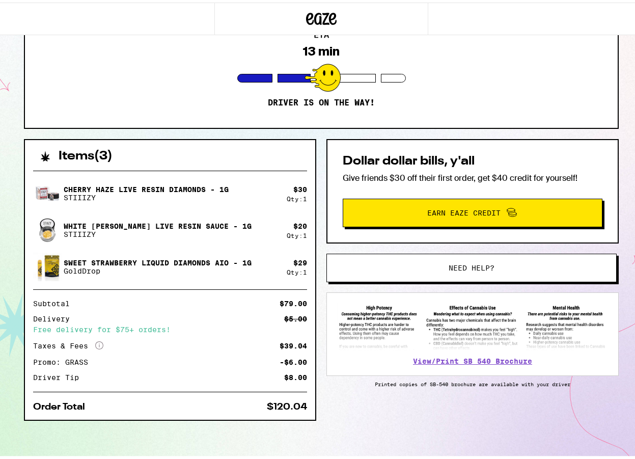
click at [512, 7] on div at bounding box center [321, 16] width 643 height 33
